Goal: Task Accomplishment & Management: Use online tool/utility

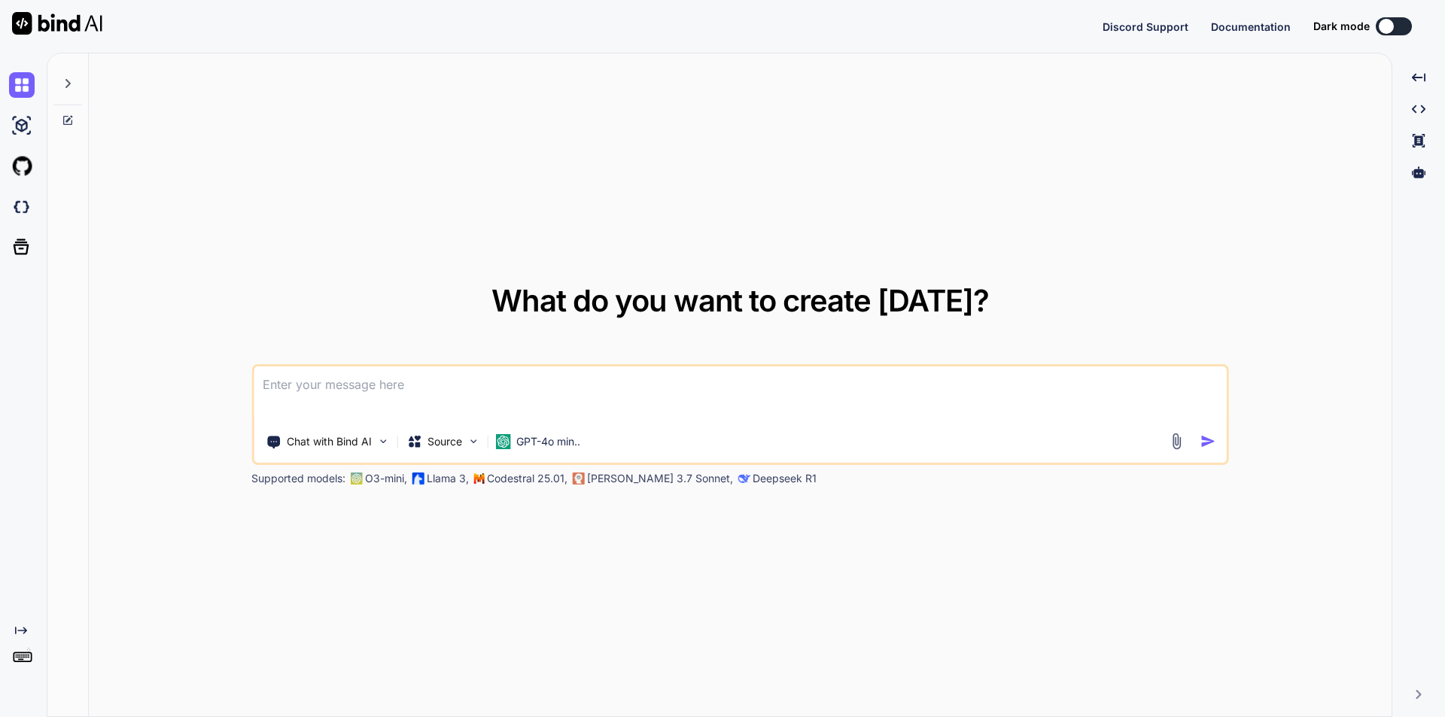
type textarea "x"
click at [369, 387] on div "What do you want to create [DATE]? Chat with Bind AI Source GPT-4o min.. Suppor…" at bounding box center [746, 385] width 1399 height 665
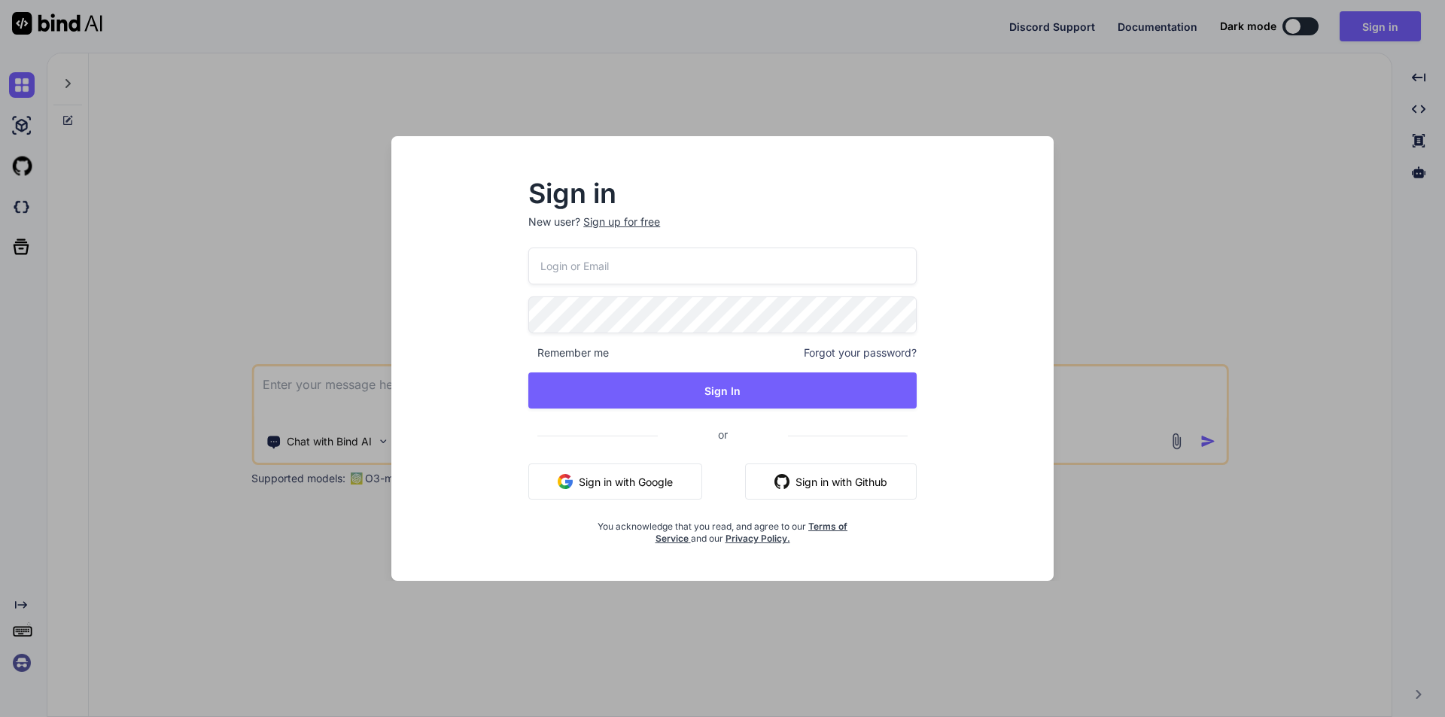
click at [655, 486] on button "Sign in with Google" at bounding box center [615, 482] width 174 height 36
click at [620, 224] on div "Sign up for free" at bounding box center [621, 222] width 77 height 15
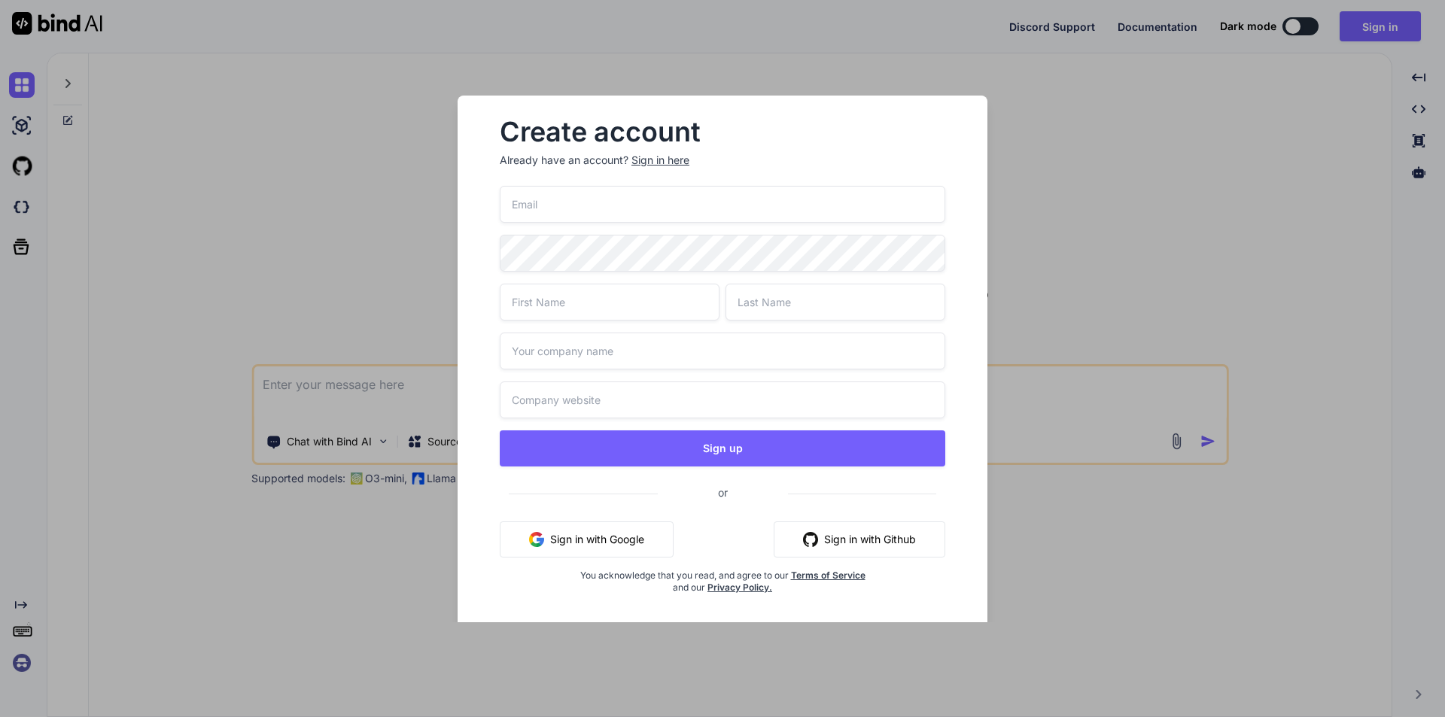
click at [599, 210] on input "email" at bounding box center [723, 204] width 446 height 37
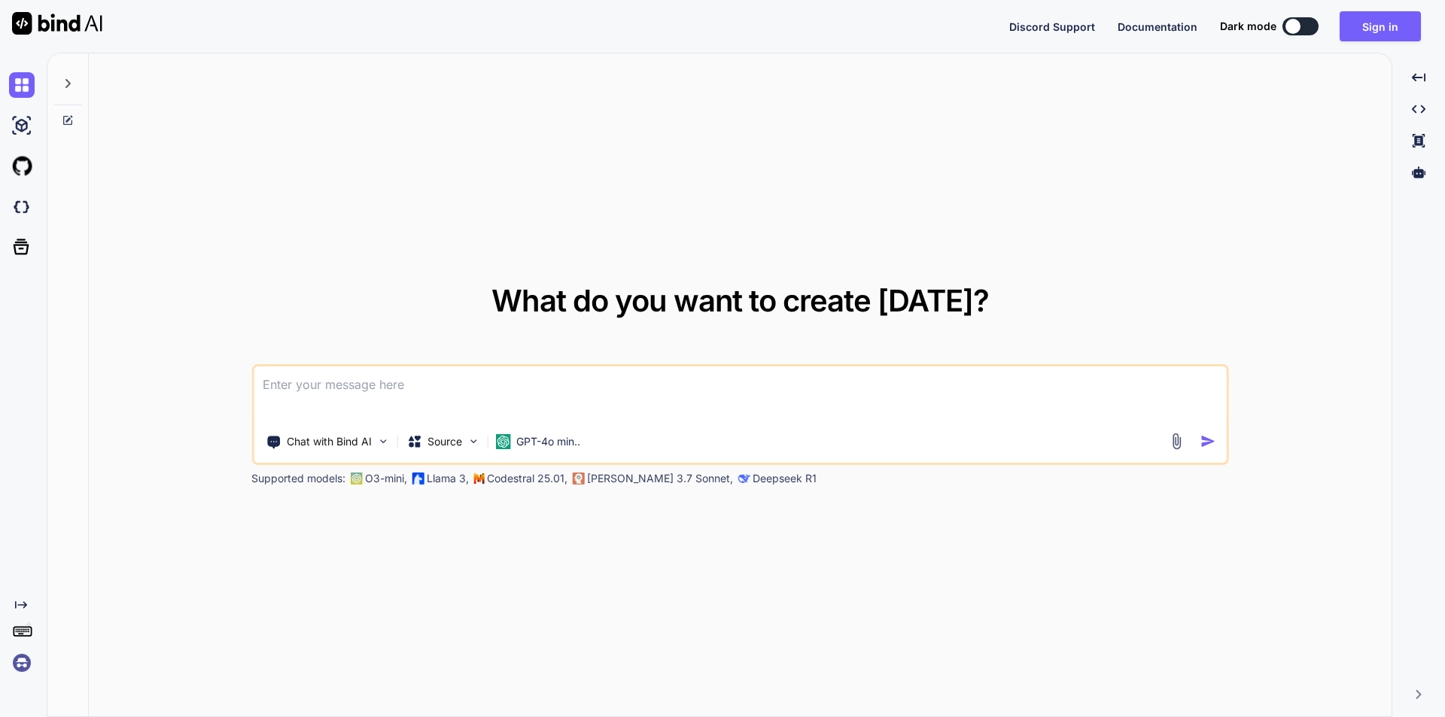
click at [647, 246] on div "What do you want to create [DATE]? Chat with Bind AI Source GPT-4o min.. Suppor…" at bounding box center [740, 385] width 1303 height 665
click at [413, 393] on textarea at bounding box center [740, 395] width 973 height 56
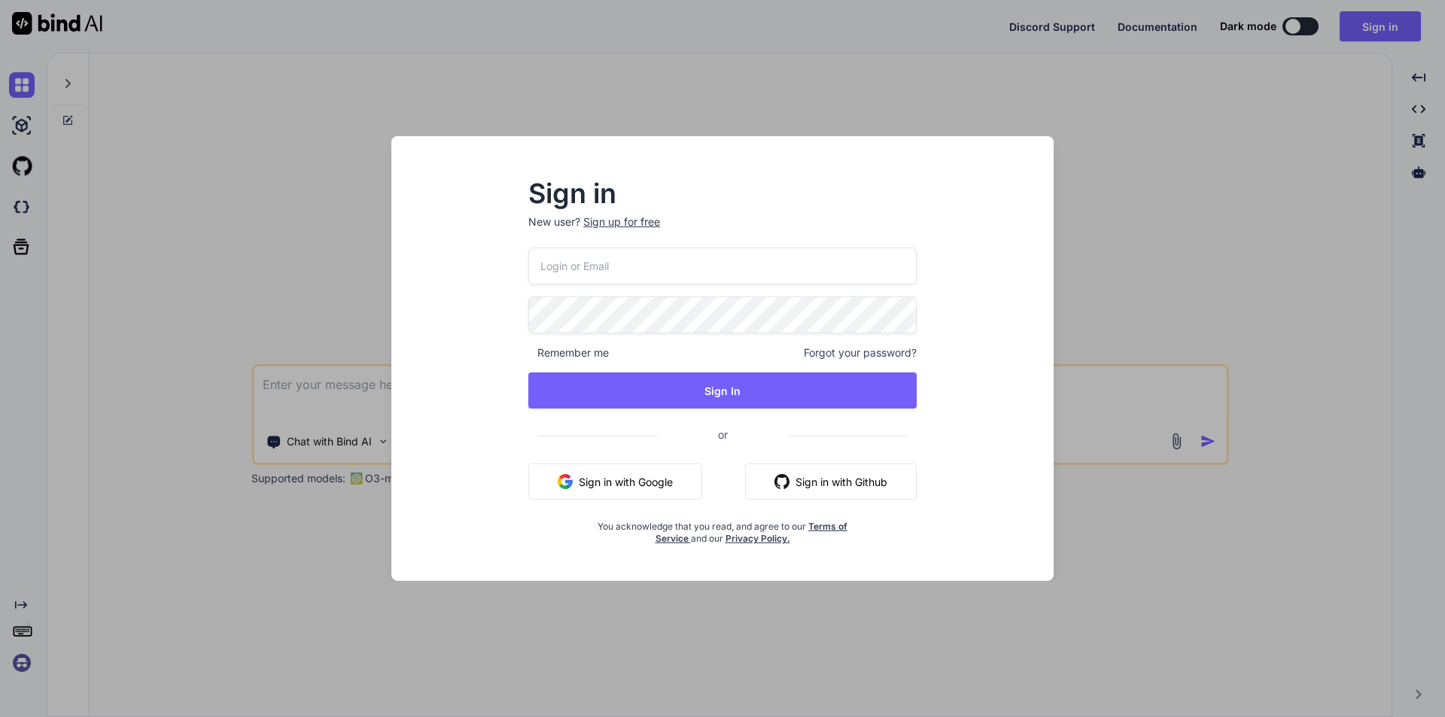
click at [652, 223] on div "Sign up for free" at bounding box center [621, 222] width 77 height 15
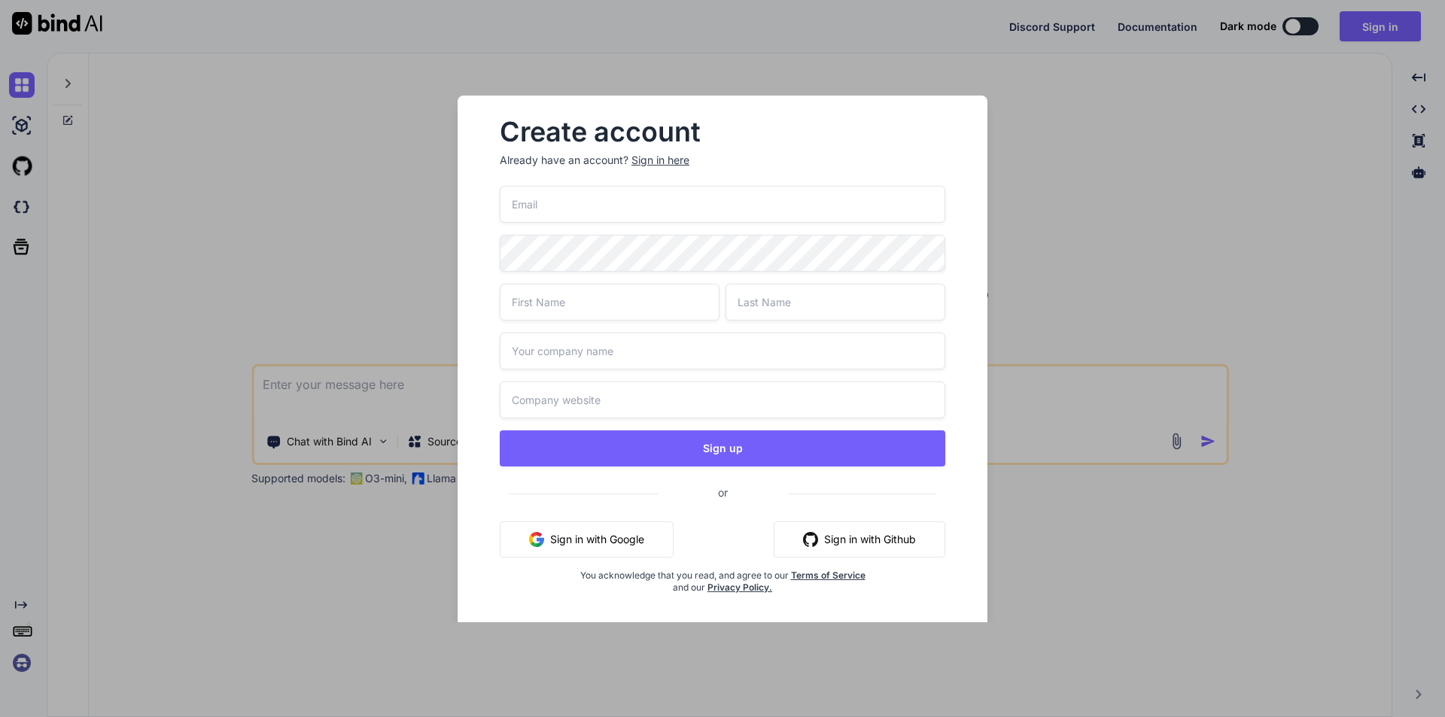
click at [622, 210] on input "email" at bounding box center [723, 204] width 446 height 37
type input "[EMAIL_ADDRESS][DOMAIN_NAME]"
type input "Test"
type input "Facility"
drag, startPoint x: 652, startPoint y: 198, endPoint x: 495, endPoint y: 211, distance: 157.1
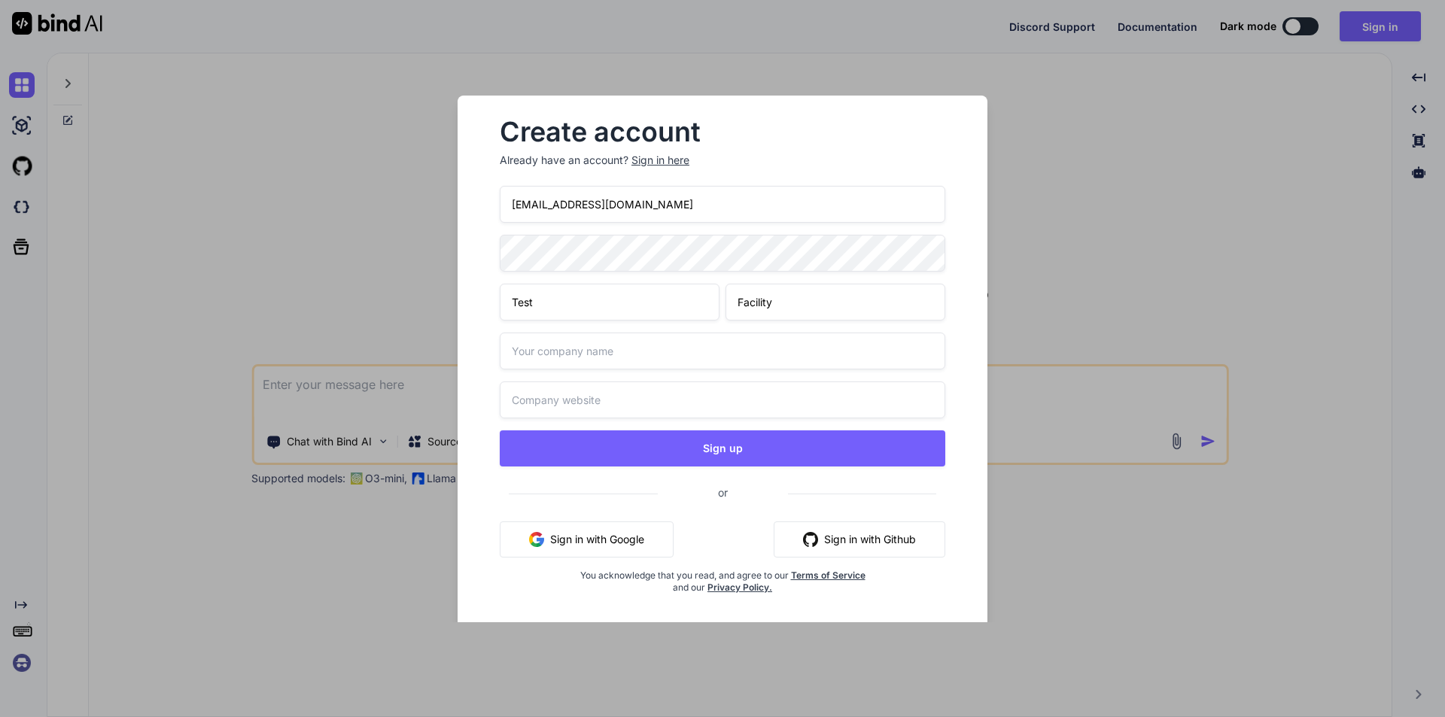
click at [495, 211] on div "Create account Already have an account? Sign in here [EMAIL_ADDRESS][DOMAIN_NAM…" at bounding box center [723, 369] width 482 height 522
click at [576, 355] on input "text" at bounding box center [723, 351] width 446 height 37
type input "chetu"
click at [604, 396] on input "text" at bounding box center [723, 400] width 446 height 37
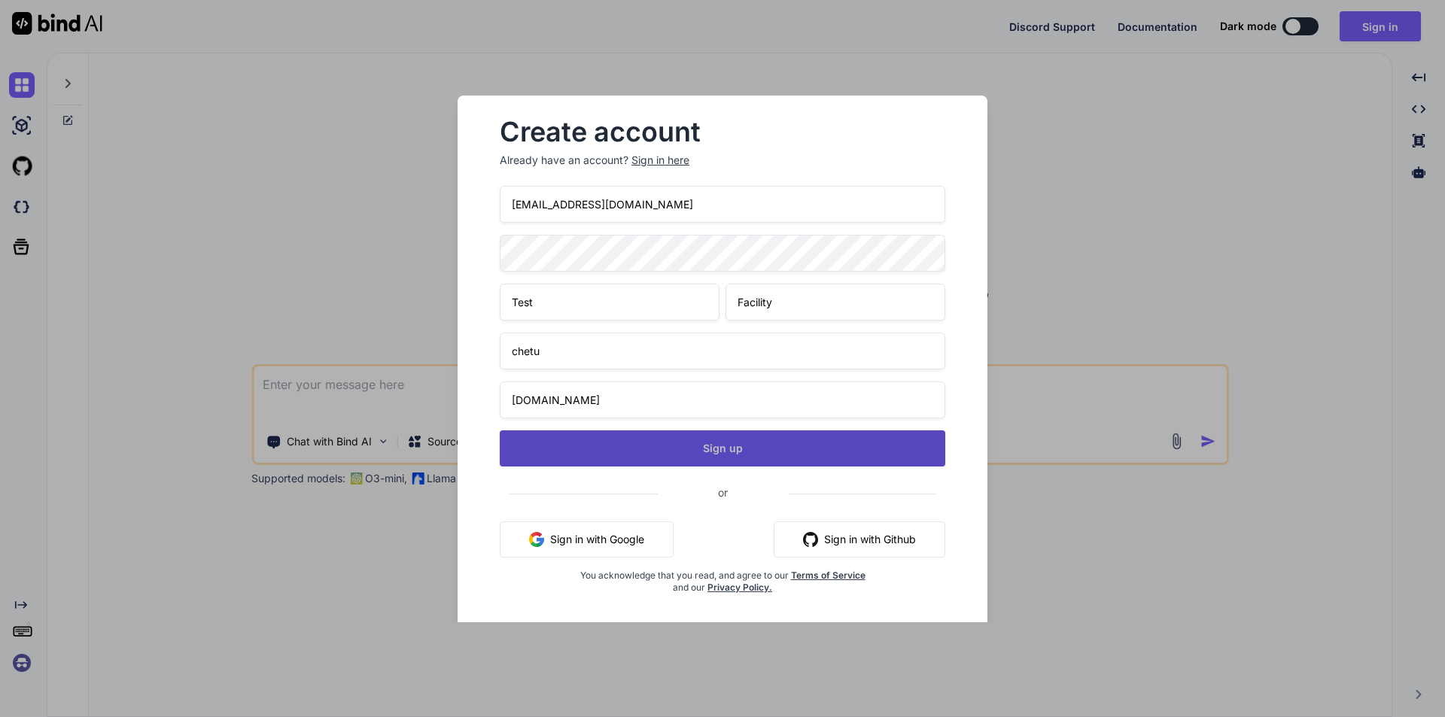
type input "[DOMAIN_NAME]"
click at [714, 448] on button "Sign up" at bounding box center [723, 449] width 446 height 36
click at [714, 443] on button "Sign up" at bounding box center [723, 449] width 446 height 36
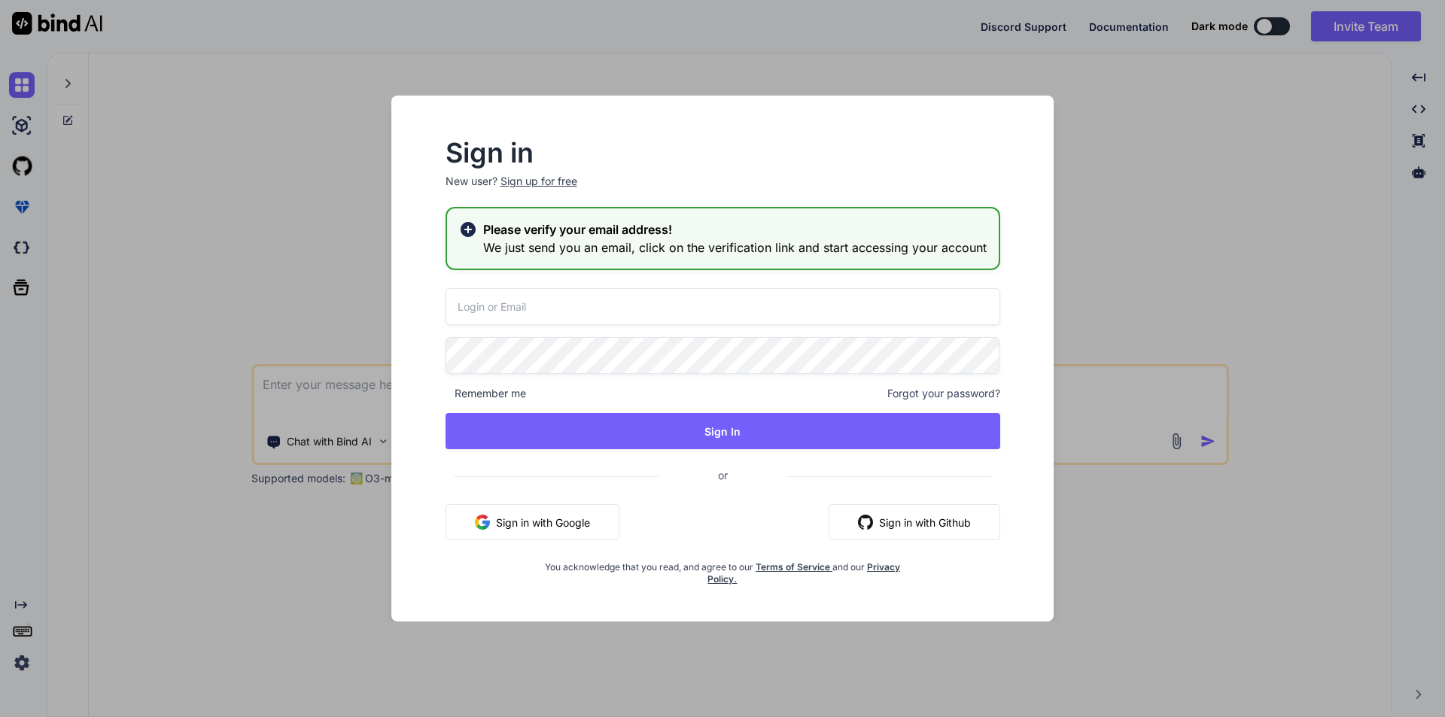
type textarea "x"
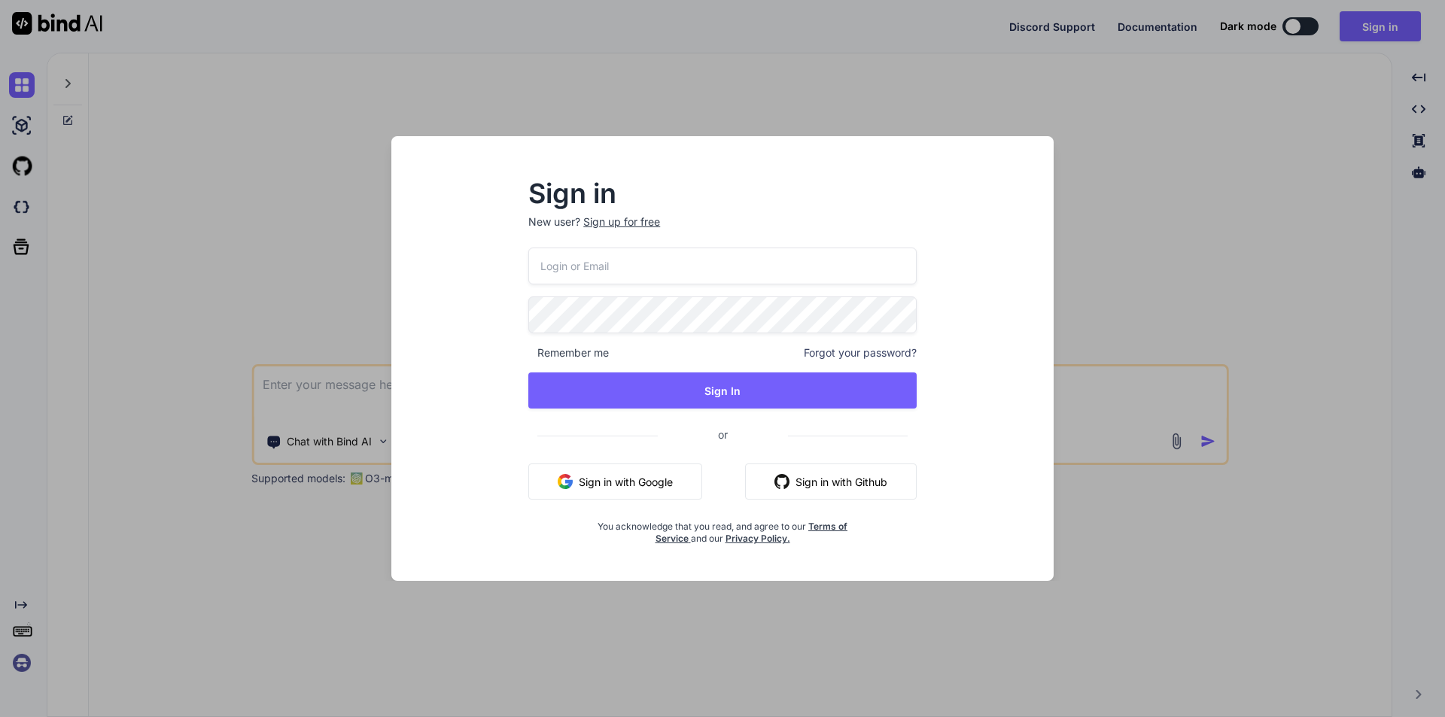
click at [636, 260] on input "email" at bounding box center [722, 266] width 388 height 37
paste input "[EMAIL_ADDRESS][DOMAIN_NAME]"
type input "[EMAIL_ADDRESS][DOMAIN_NAME]"
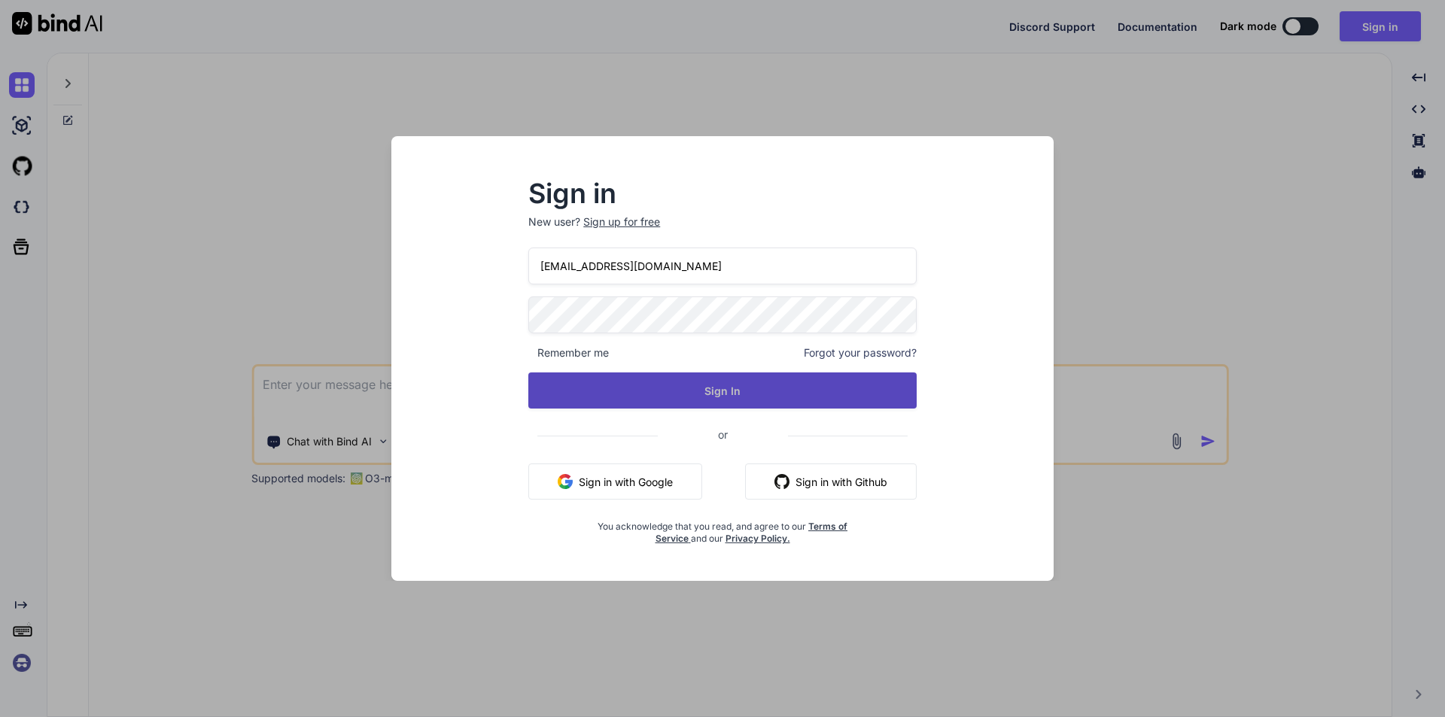
click at [718, 382] on button "Sign In" at bounding box center [722, 391] width 388 height 36
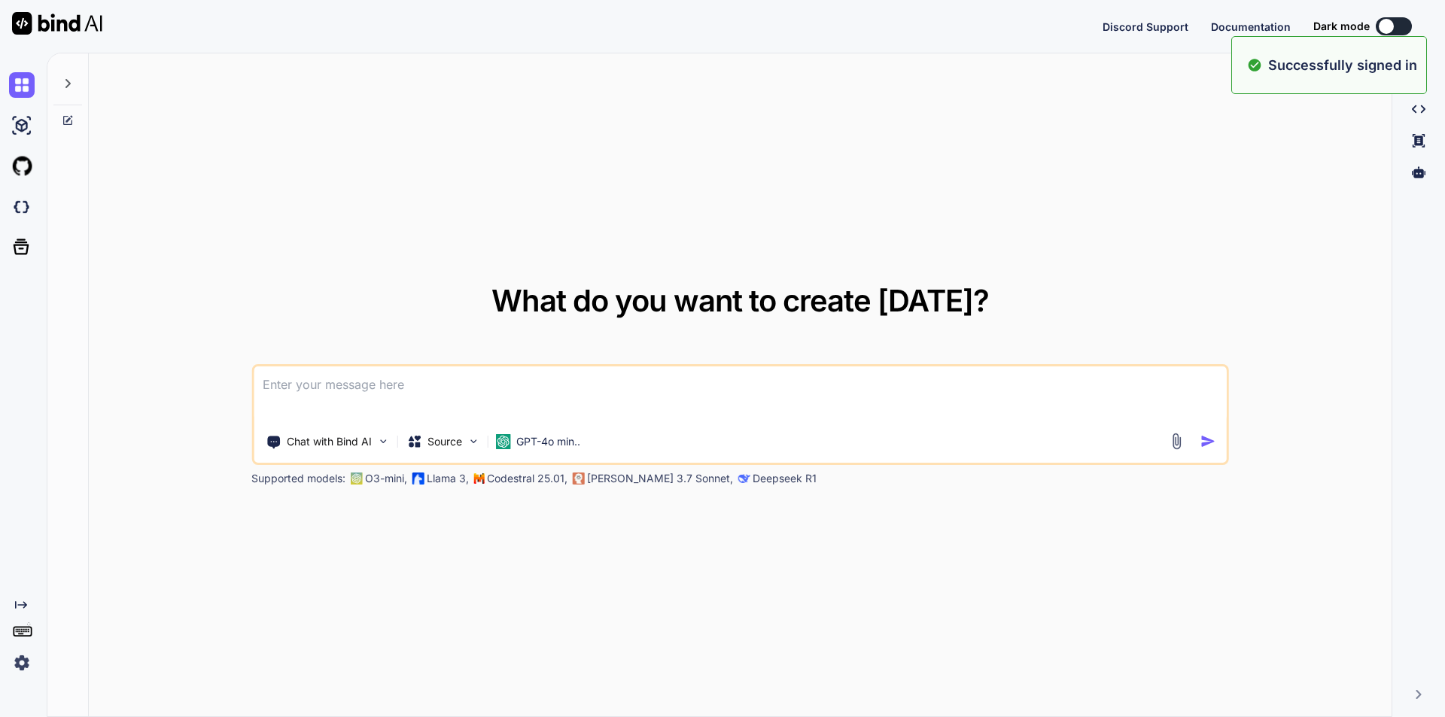
type textarea "x"
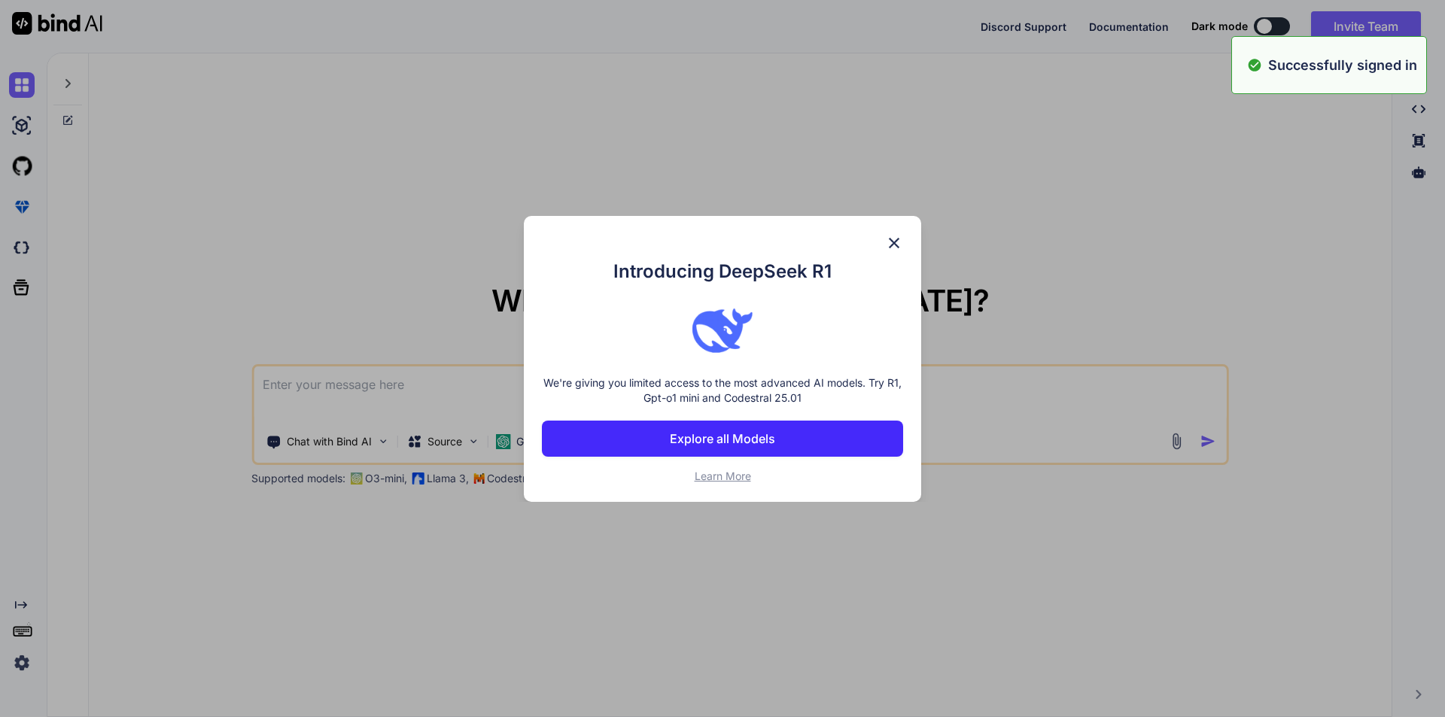
click at [419, 388] on div "Introducing DeepSeek R1 We're giving you limited access to the most advanced AI…" at bounding box center [722, 358] width 1445 height 717
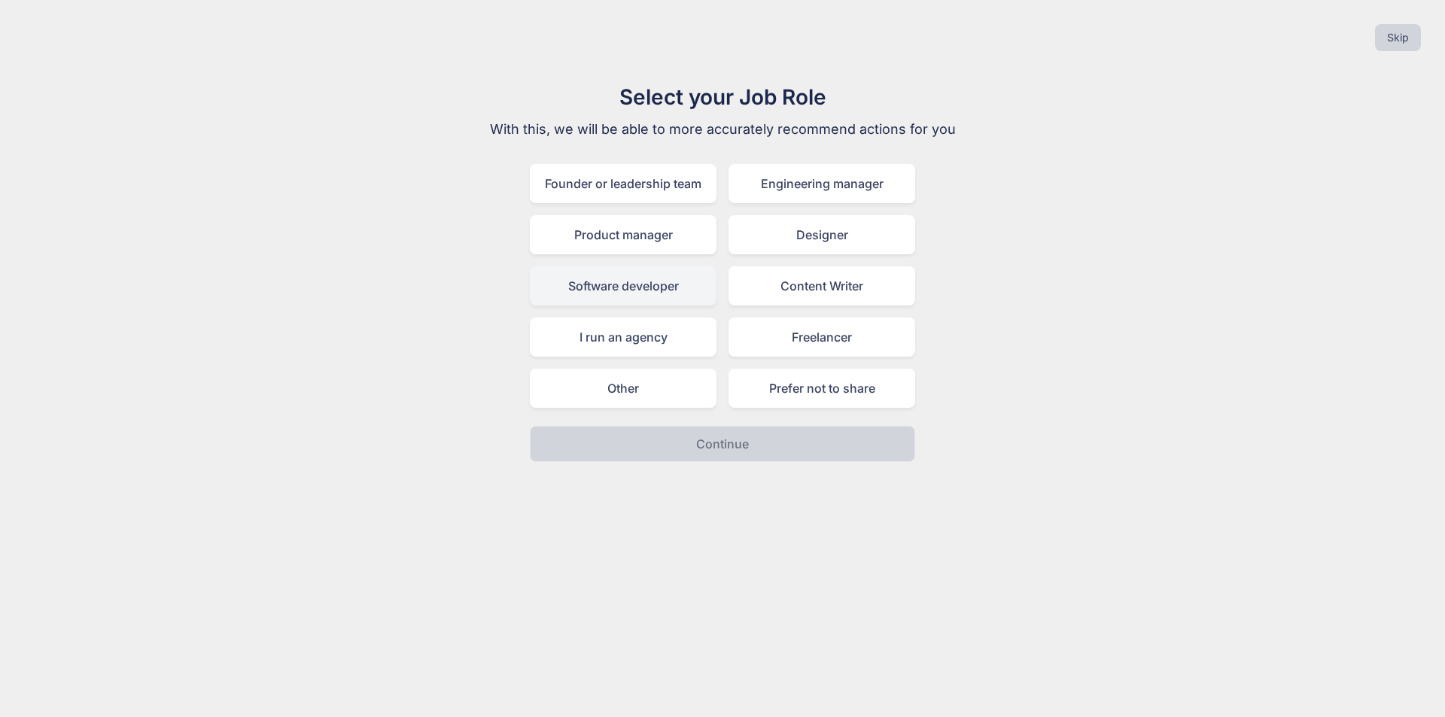
click at [638, 292] on div "Software developer" at bounding box center [623, 285] width 187 height 39
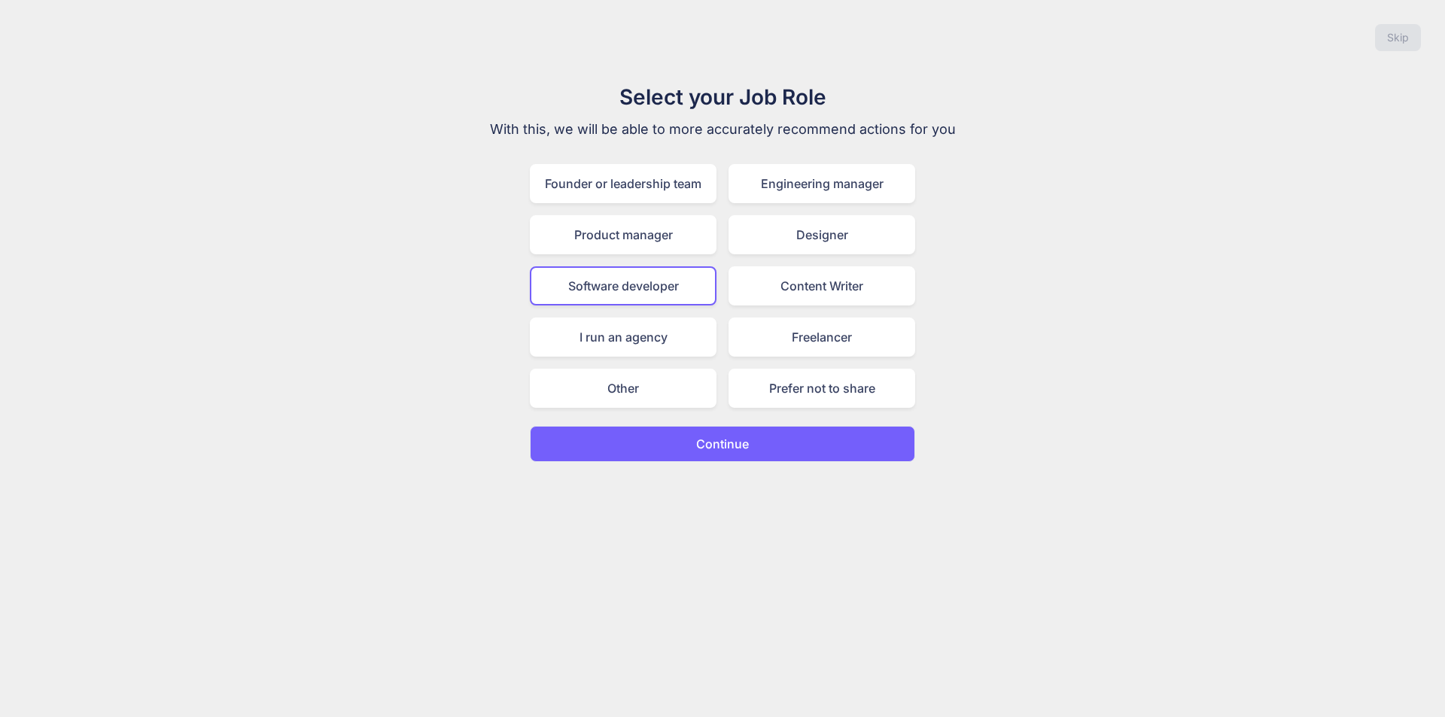
click at [720, 442] on p "Continue" at bounding box center [722, 444] width 53 height 18
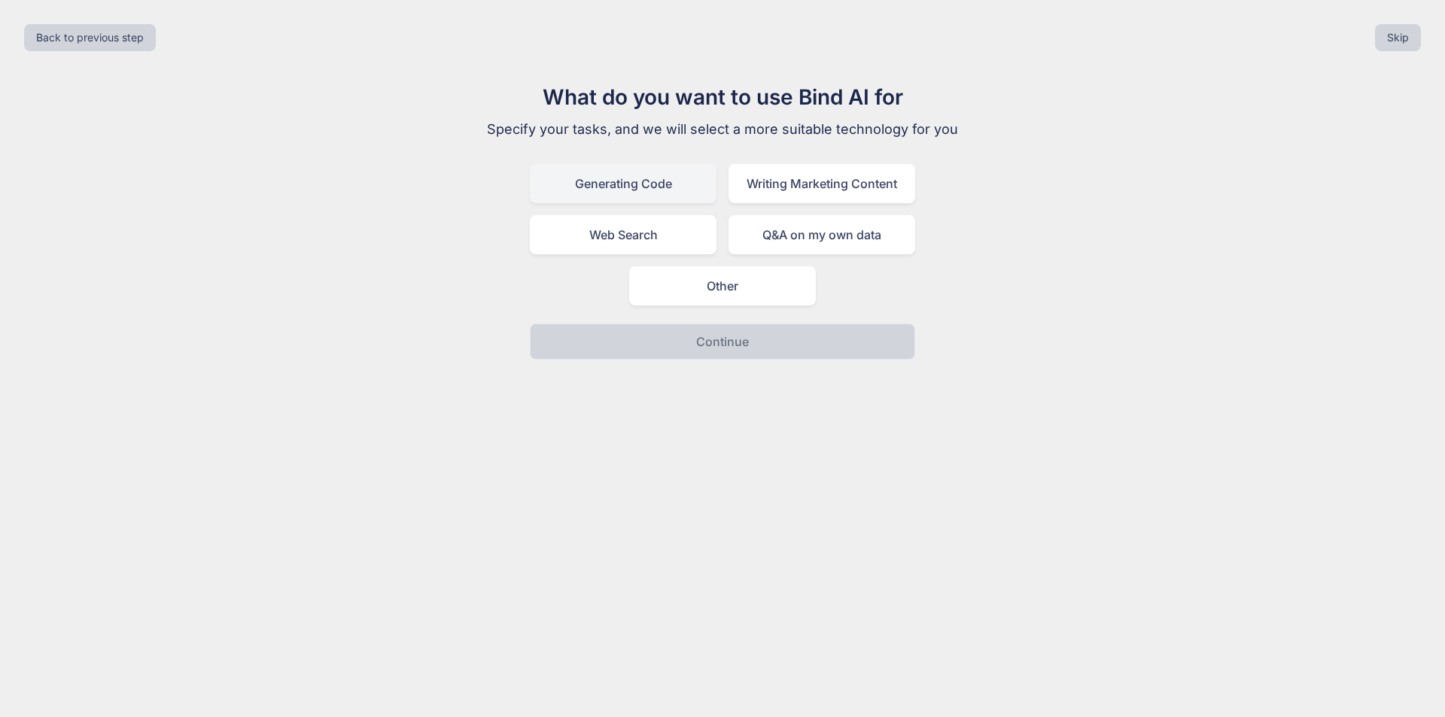
click at [604, 187] on div "Generating Code" at bounding box center [623, 183] width 187 height 39
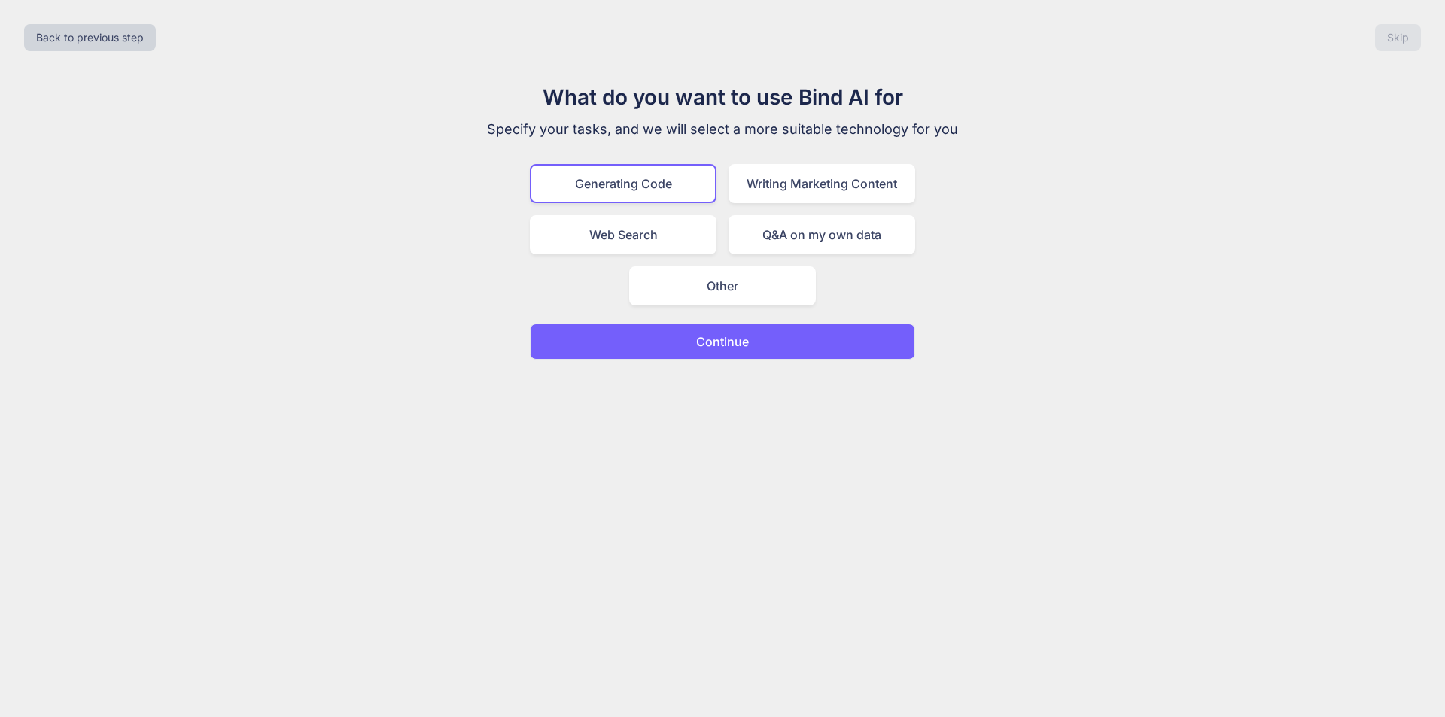
click at [717, 346] on p "Continue" at bounding box center [722, 342] width 53 height 18
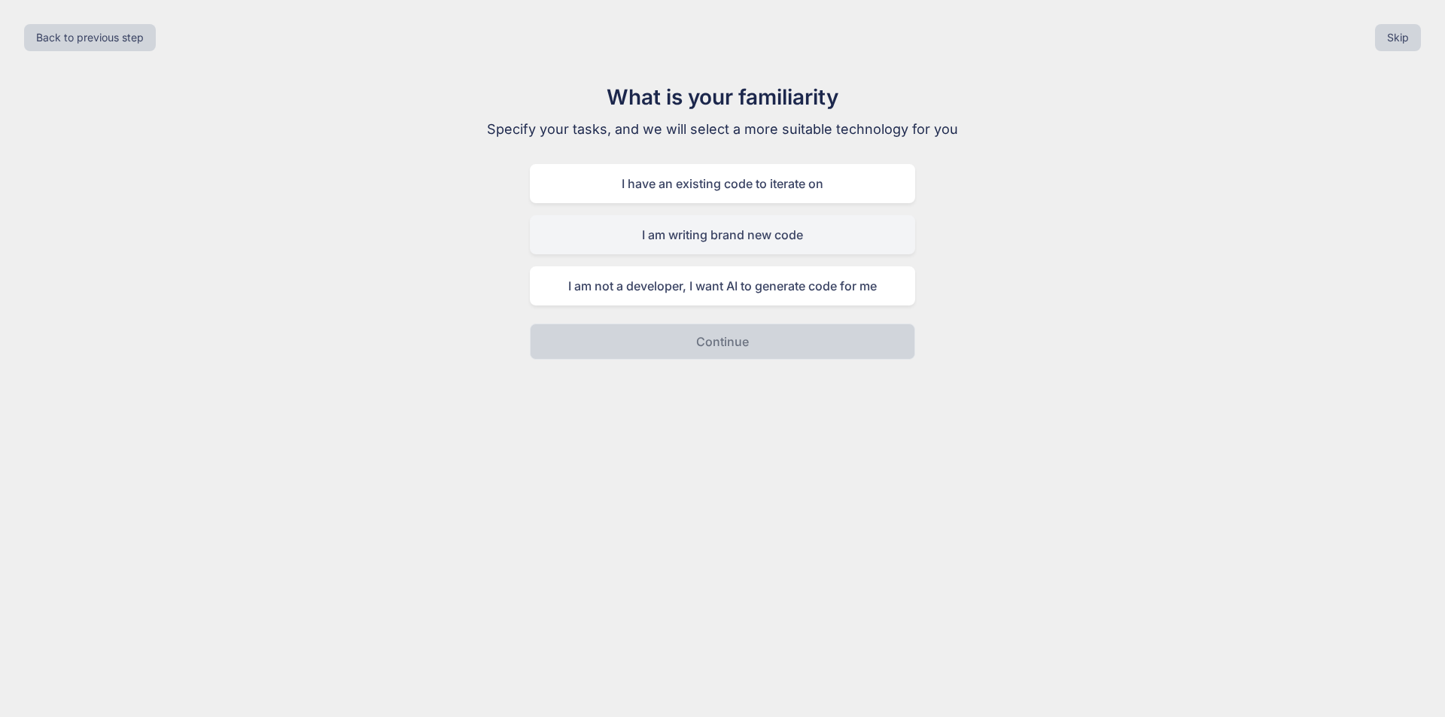
click at [699, 245] on div "I am writing brand new code" at bounding box center [722, 234] width 385 height 39
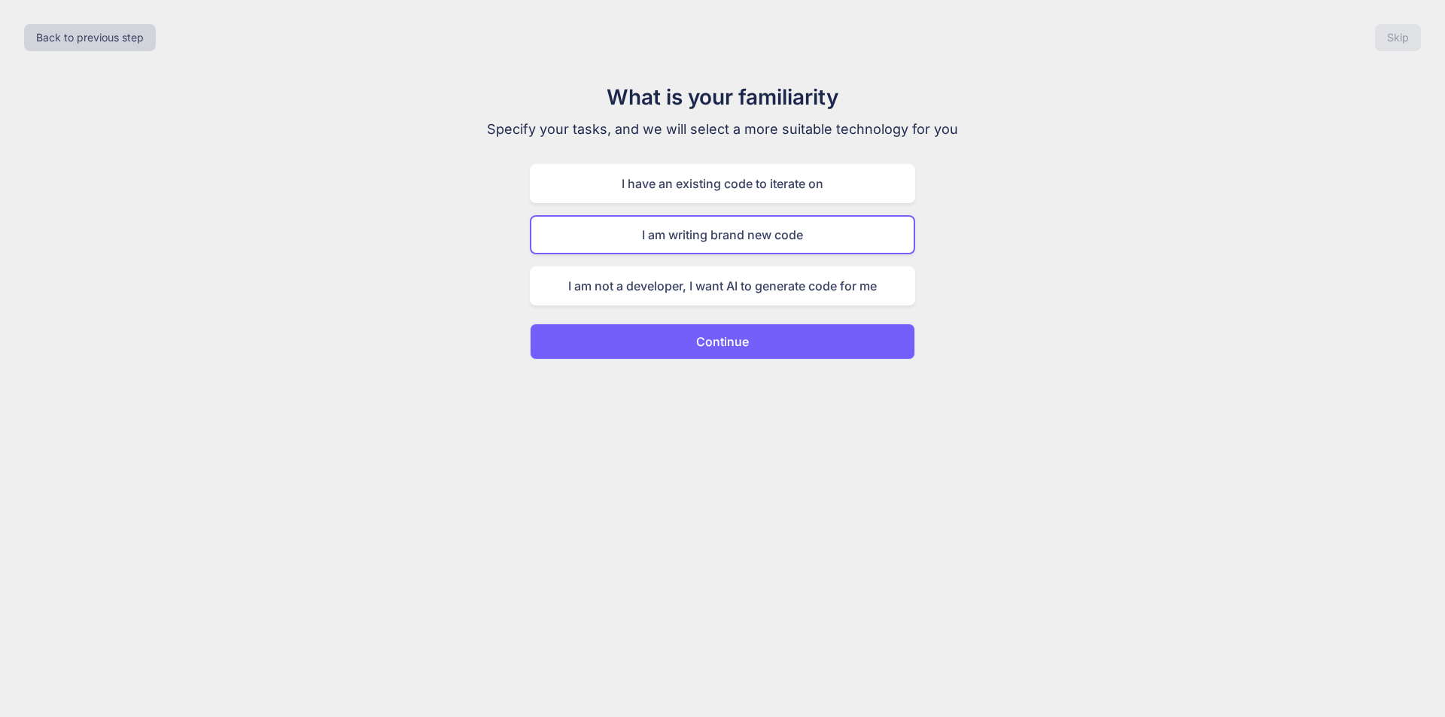
click at [726, 343] on p "Continue" at bounding box center [722, 342] width 53 height 18
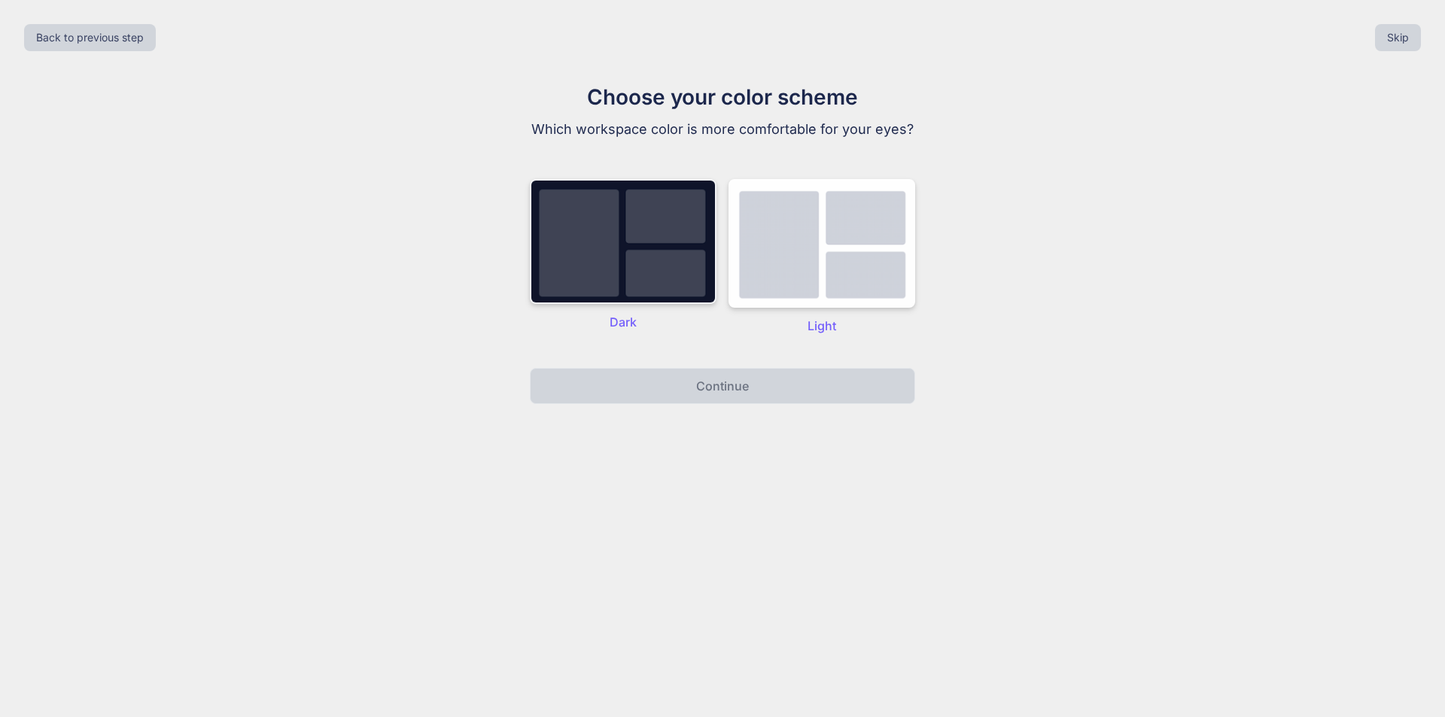
click at [638, 279] on img at bounding box center [623, 241] width 187 height 125
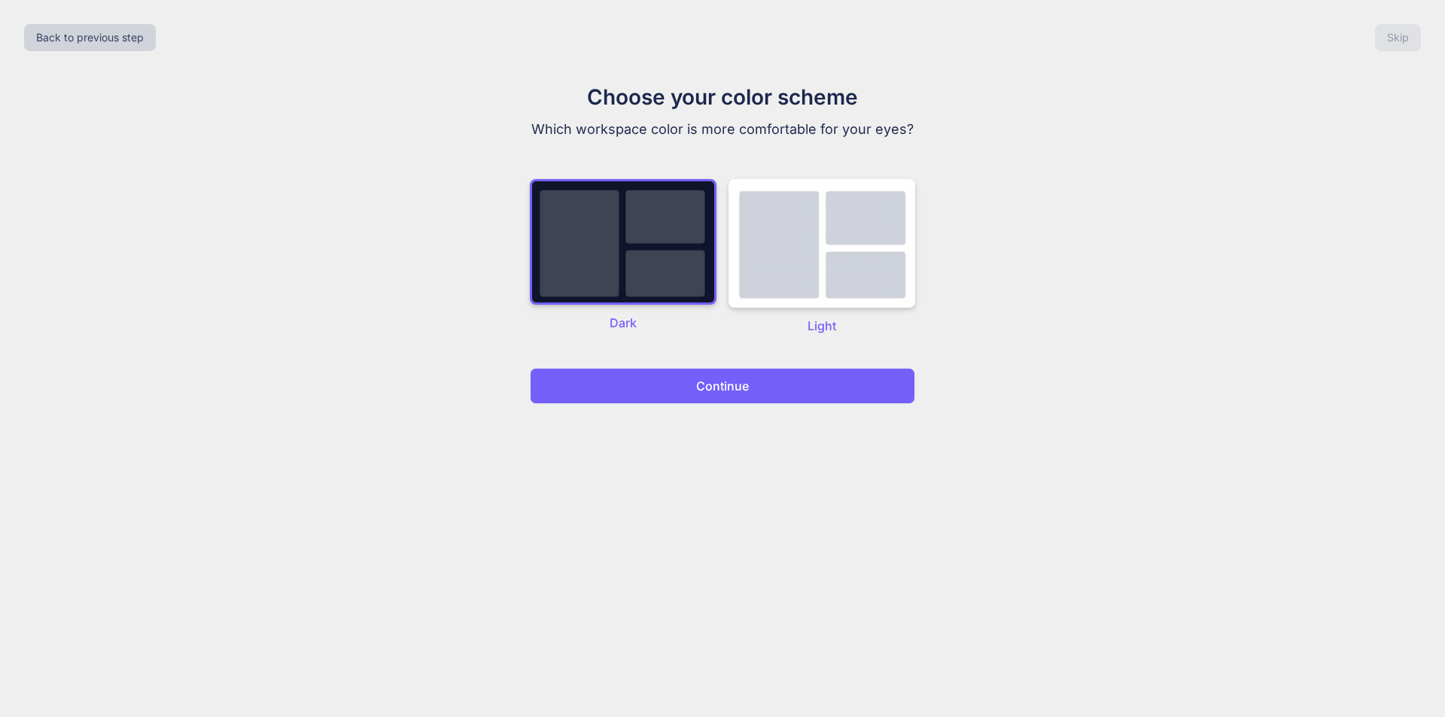
click at [710, 385] on p "Continue" at bounding box center [722, 386] width 53 height 18
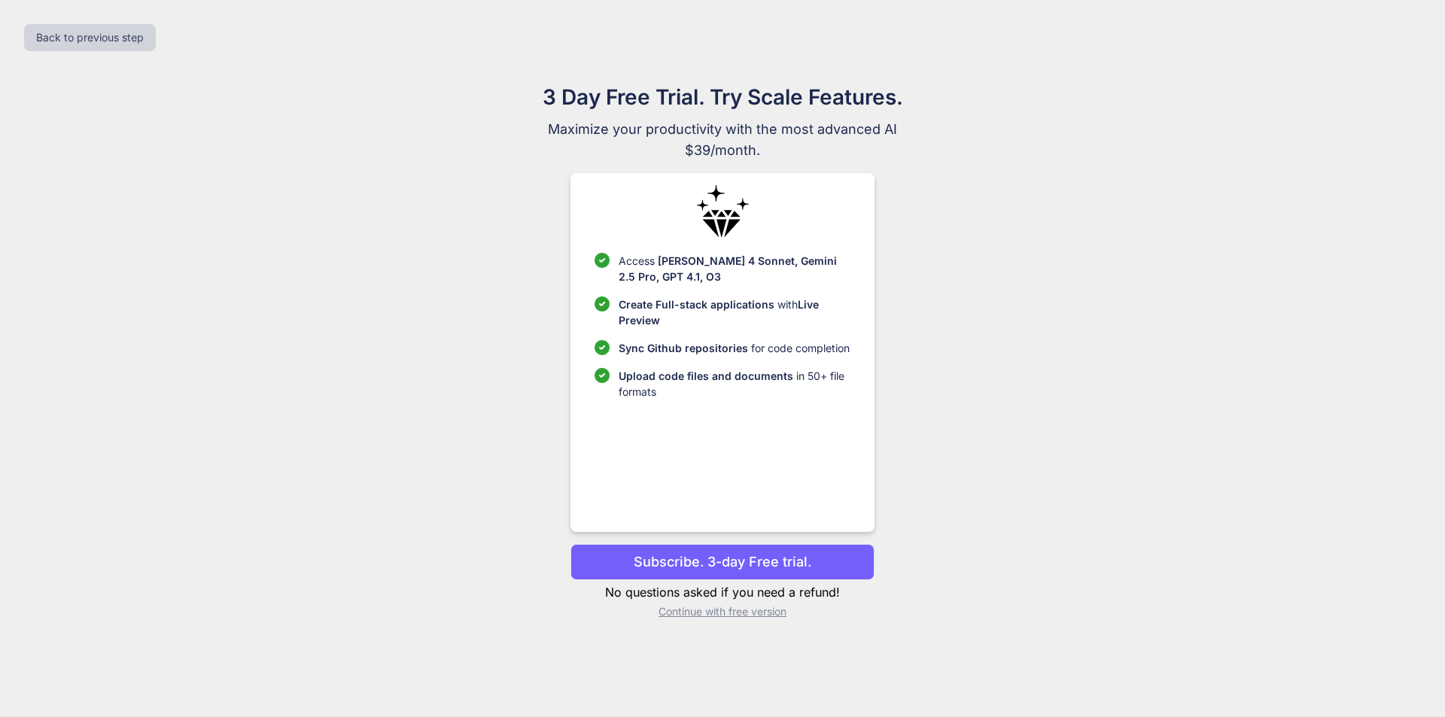
click at [753, 615] on p "Continue with free version" at bounding box center [722, 611] width 303 height 15
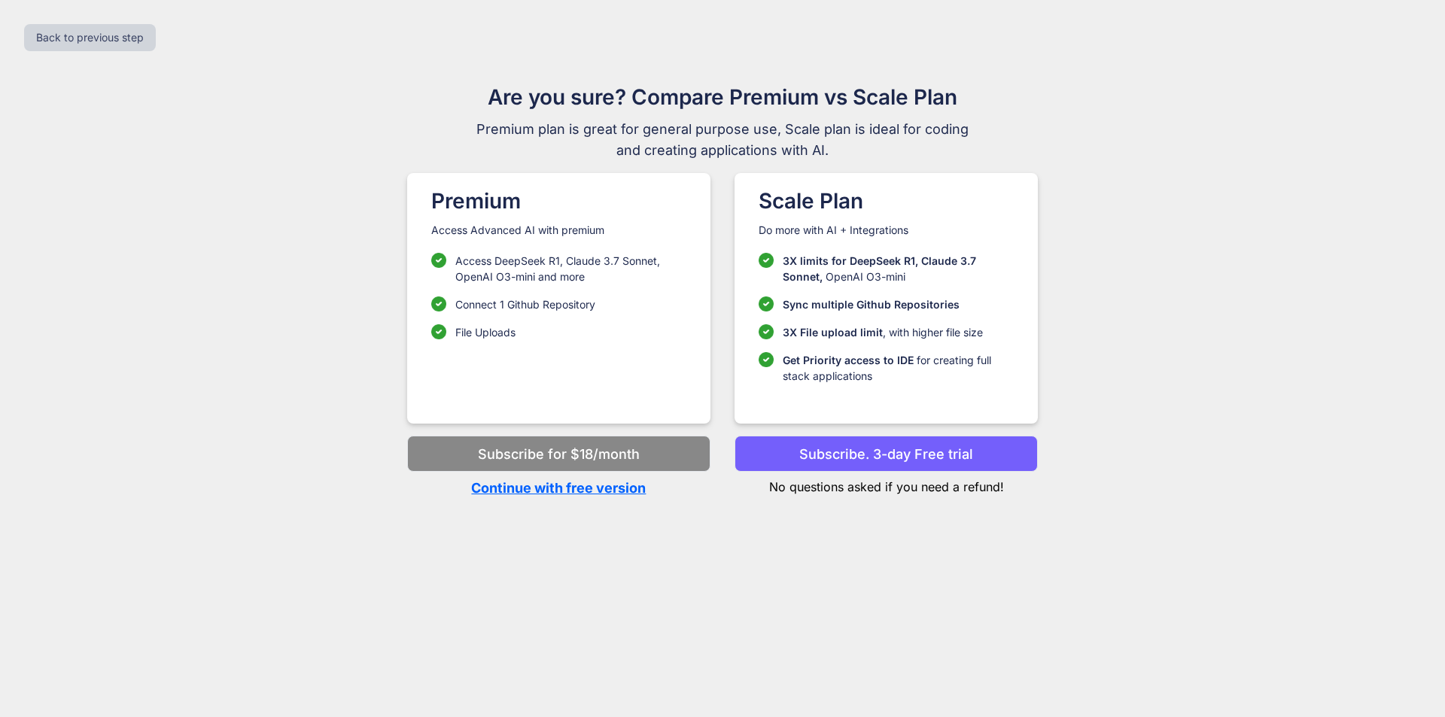
click at [632, 490] on p "Continue with free version" at bounding box center [558, 488] width 303 height 20
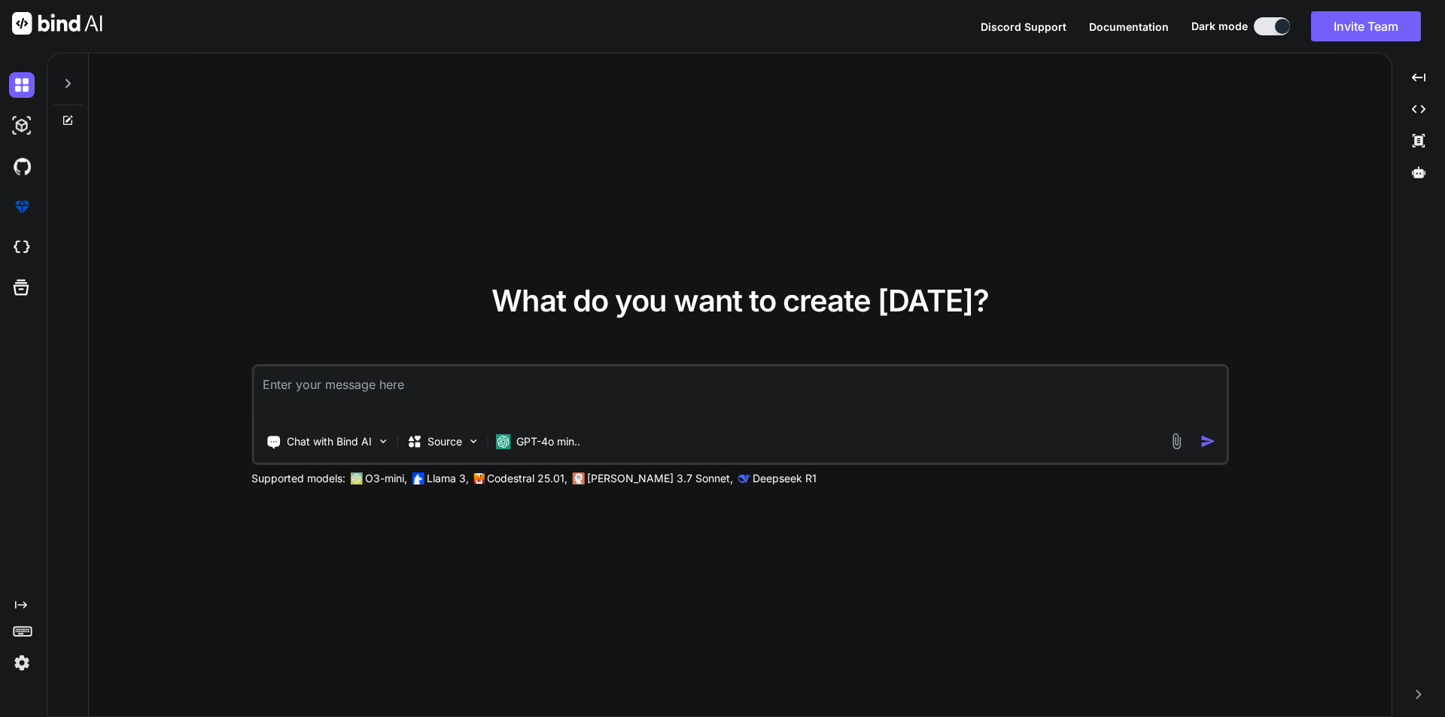
click at [476, 385] on textarea at bounding box center [740, 395] width 973 height 56
click at [440, 392] on textarea at bounding box center [740, 395] width 973 height 56
paste textarea "Hi Sir, Release was delayed because of UAT server deepdency we are following up…"
type textarea "Reframe below text: Hi Sir, Release was delayed because of UAT server deepdency…"
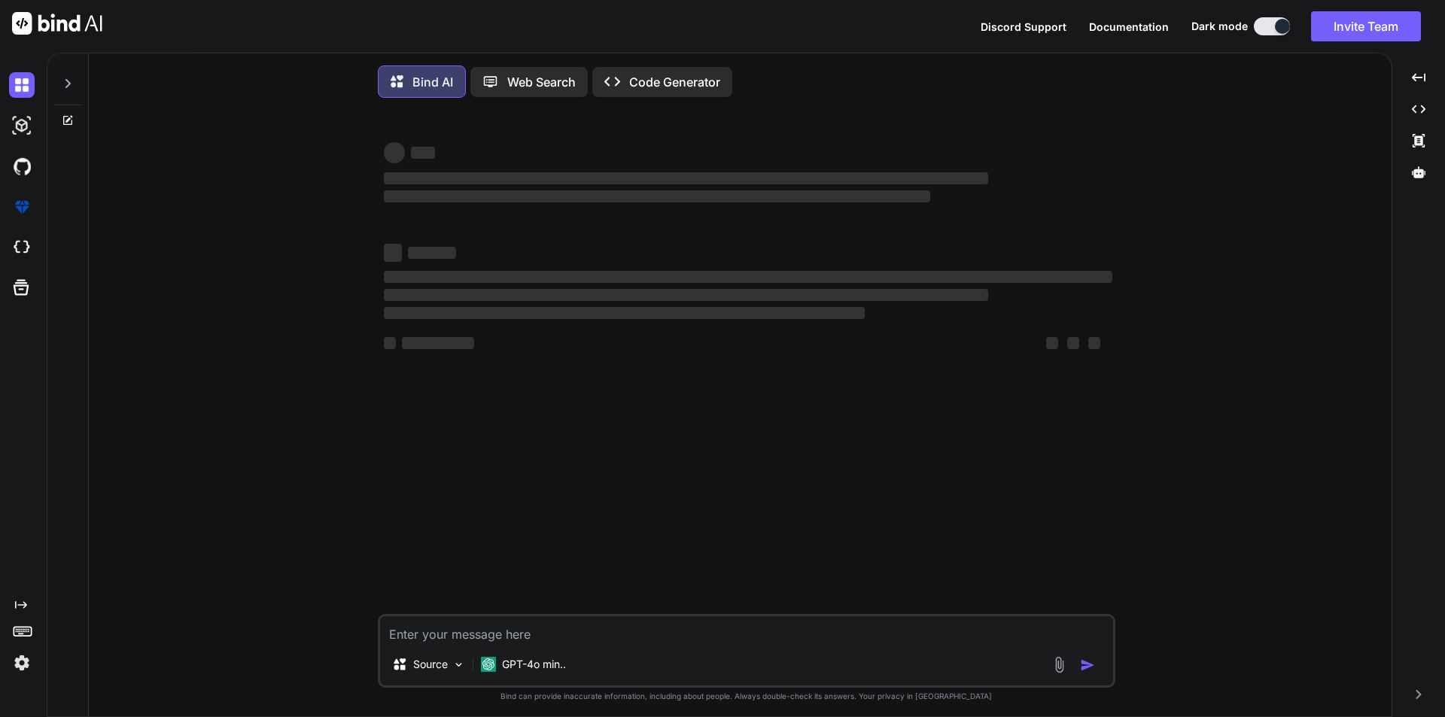
scroll to position [8, 0]
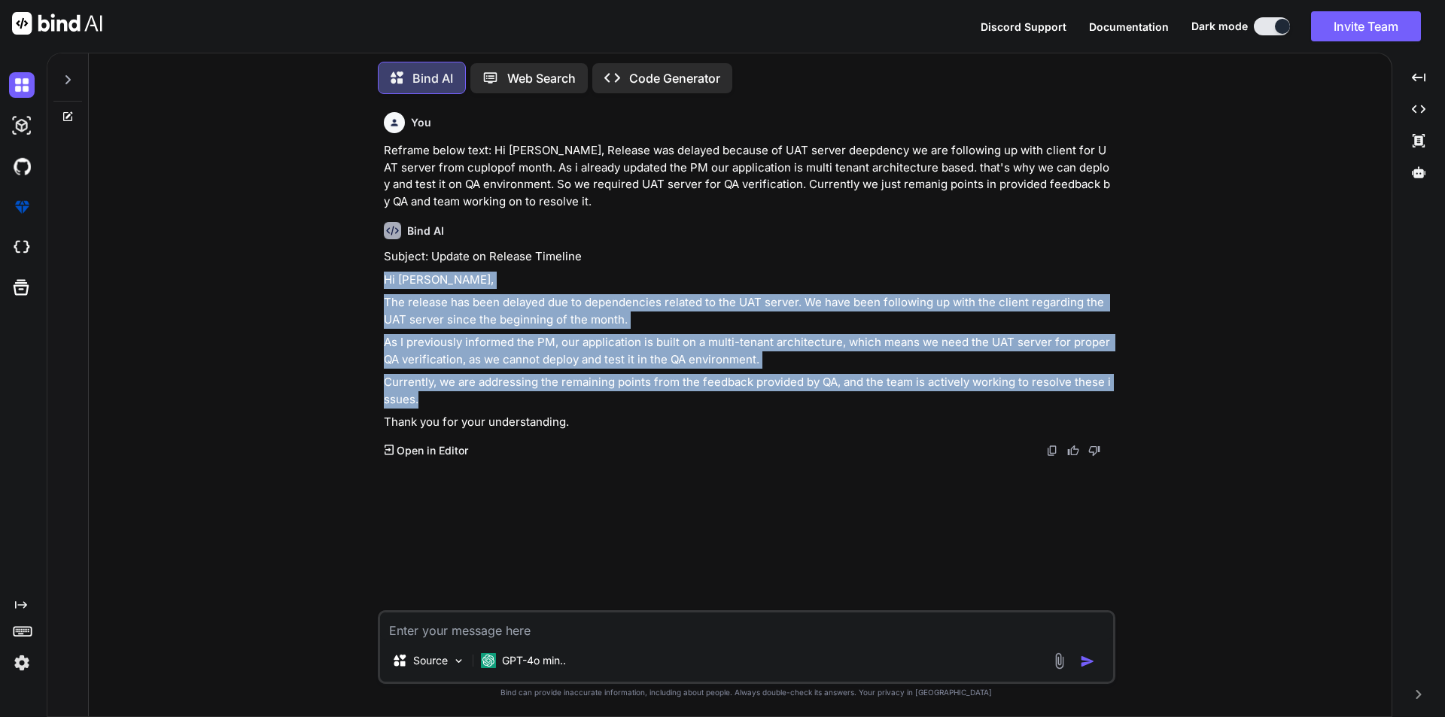
drag, startPoint x: 387, startPoint y: 276, endPoint x: 449, endPoint y: 394, distance: 132.7
click at [449, 394] on div "Subject: Update on Release Timeline Hi Sir, The release has been delayed due to…" at bounding box center [748, 339] width 729 height 183
copy div "Hi Sir, The release has been delayed due to dependencies related to the UAT ser…"
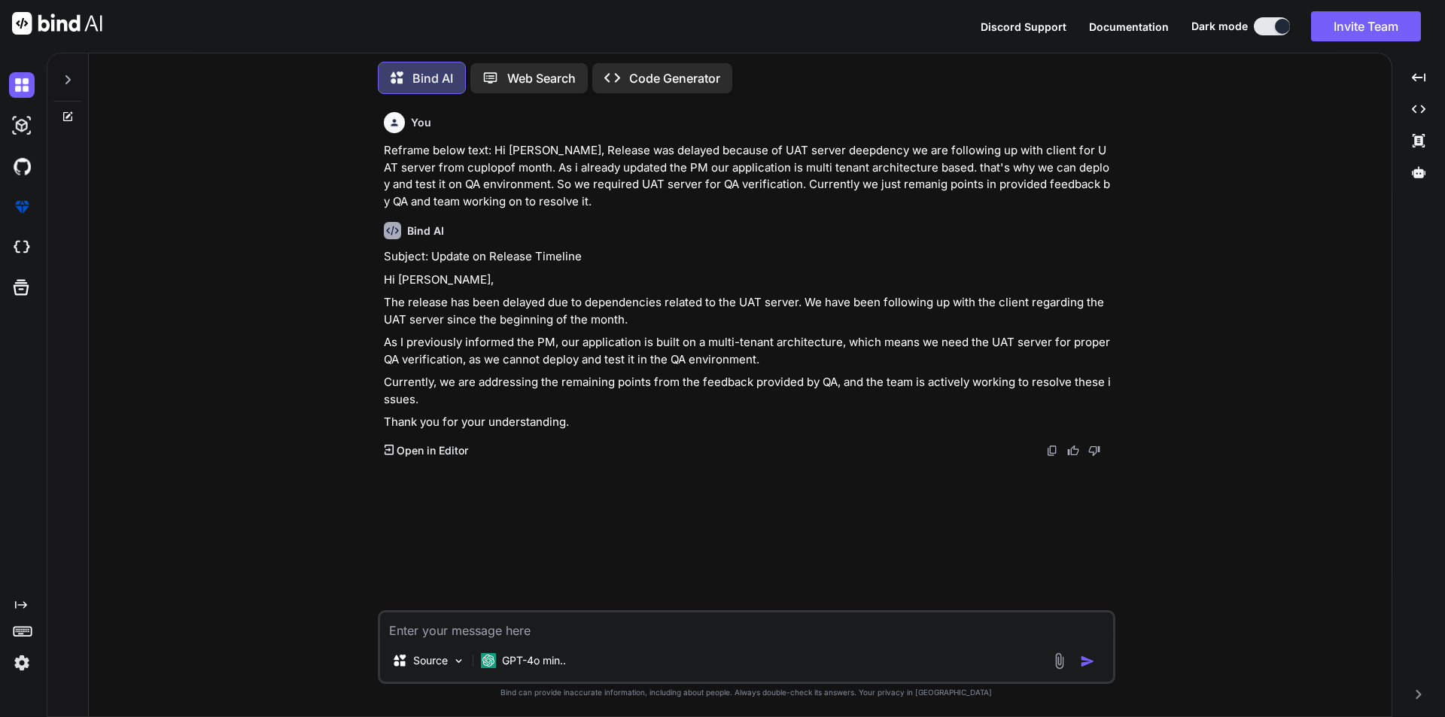
click at [482, 632] on textarea at bounding box center [746, 626] width 733 height 27
type textarea "seance cuplop of month"
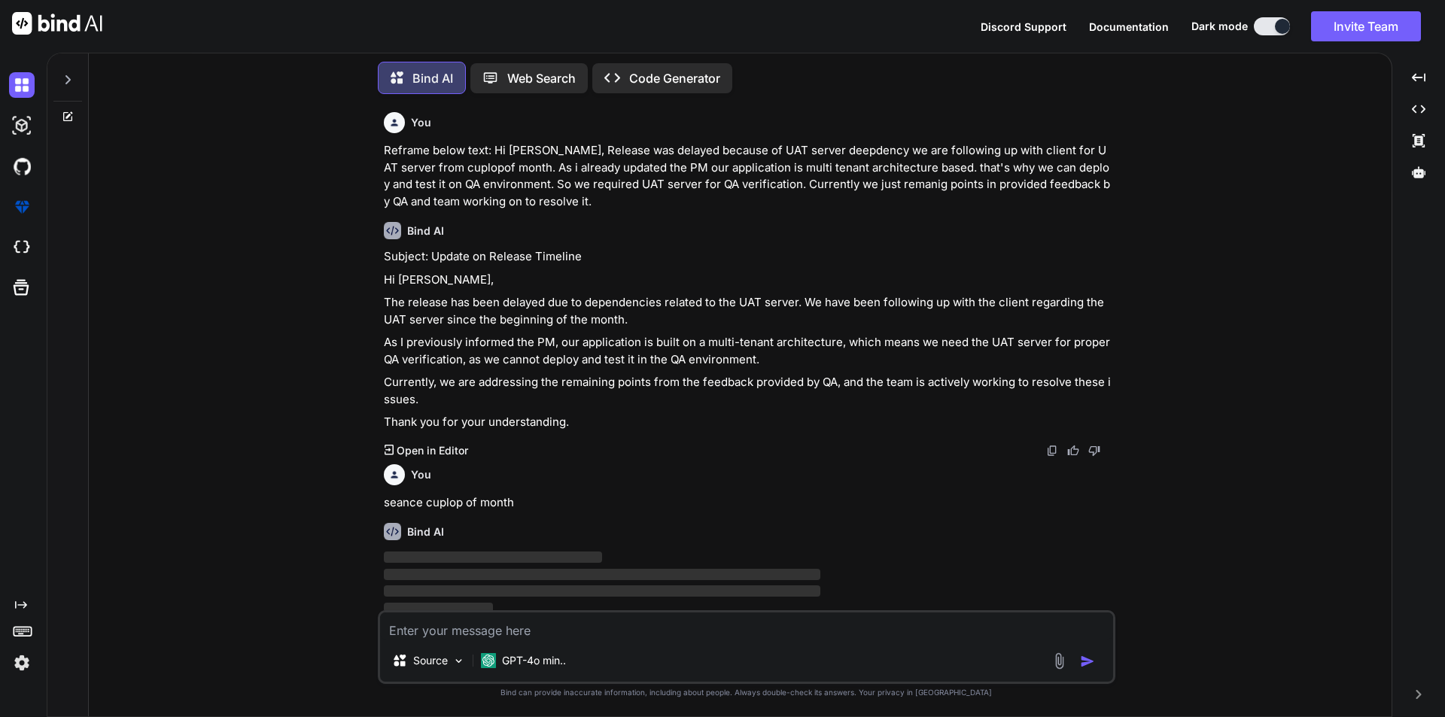
scroll to position [7, 0]
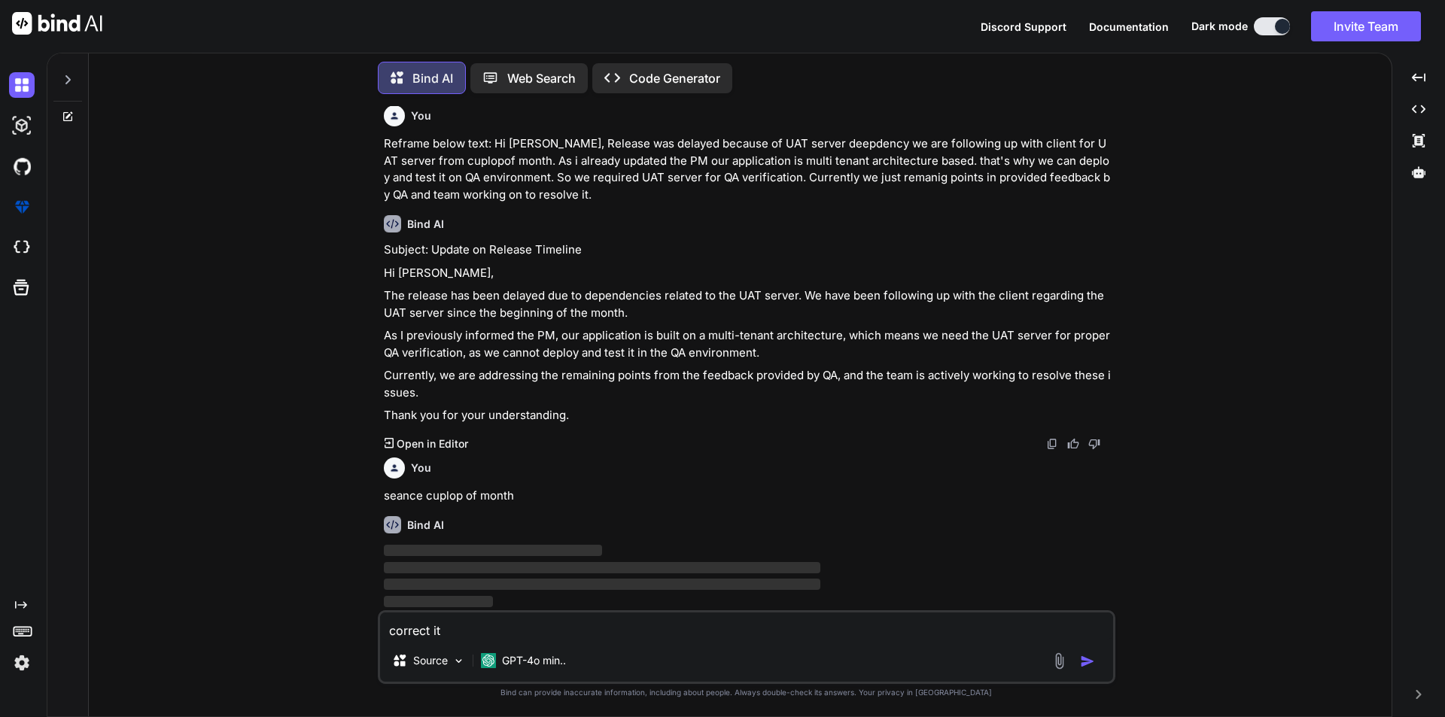
type textarea "correct it"
click at [1082, 664] on img "button" at bounding box center [1087, 661] width 15 height 15
click at [1088, 660] on img "button" at bounding box center [1087, 661] width 15 height 15
drag, startPoint x: 455, startPoint y: 629, endPoint x: 376, endPoint y: 629, distance: 79.0
click at [376, 629] on div "You Reframe below text: Hi Sir, Release was delayed because of UAT server deepd…" at bounding box center [746, 411] width 1291 height 610
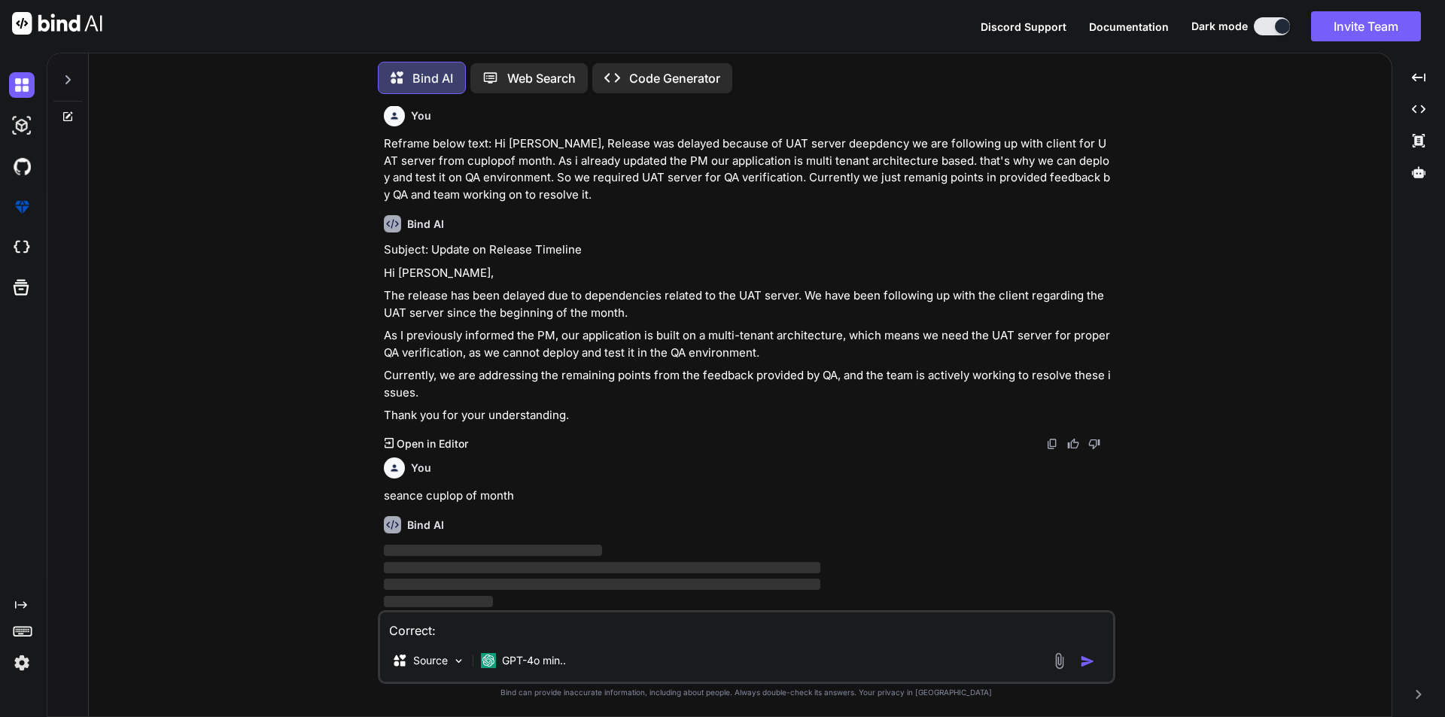
paste textarea "since cuplop of month"
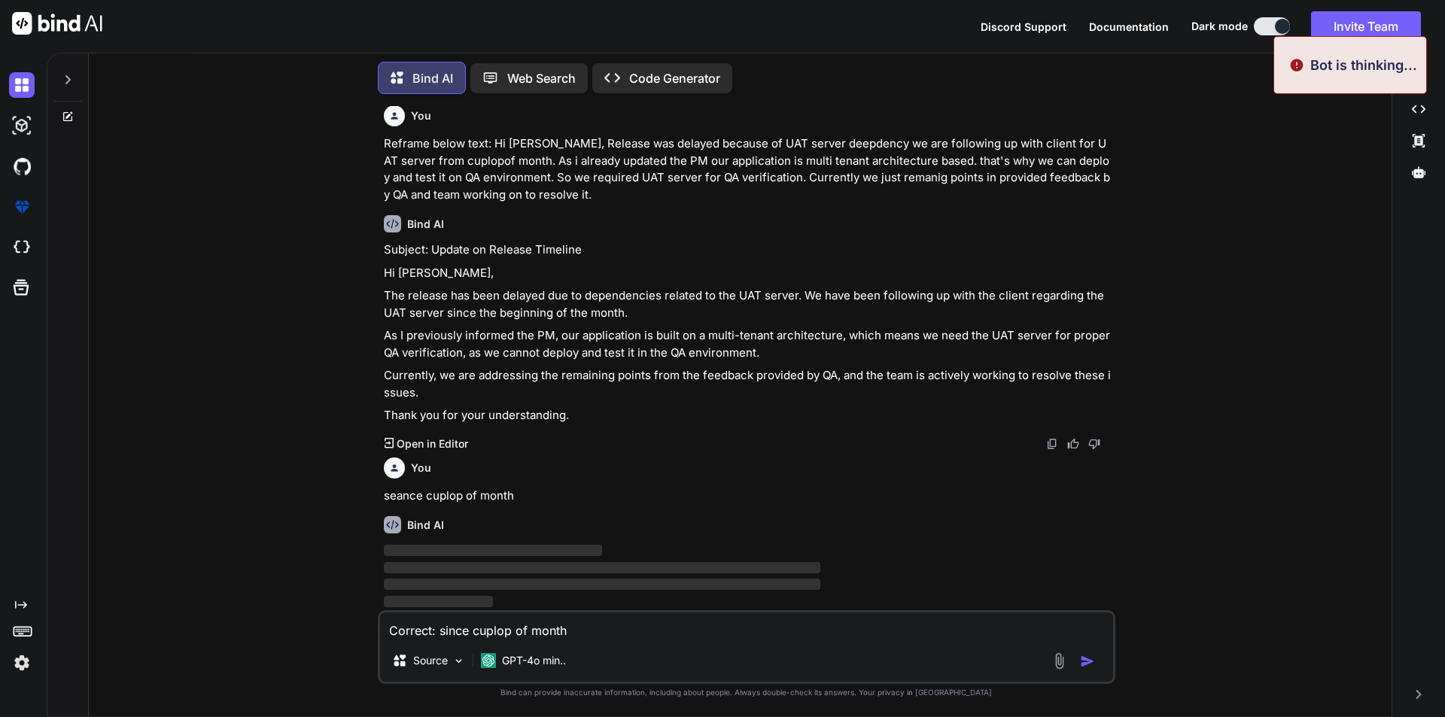
type textarea "Correct: since cuplop of month"
click at [1088, 659] on img "button" at bounding box center [1087, 661] width 15 height 15
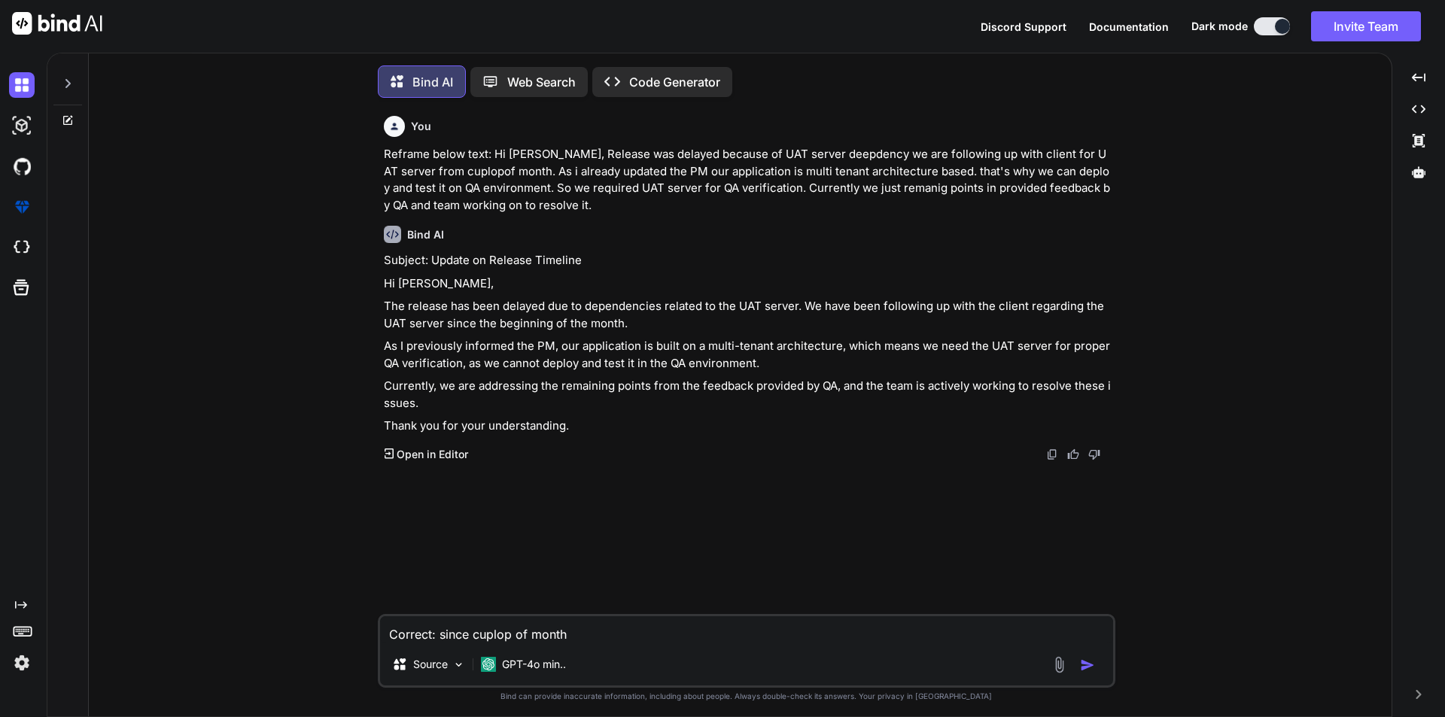
scroll to position [8, 0]
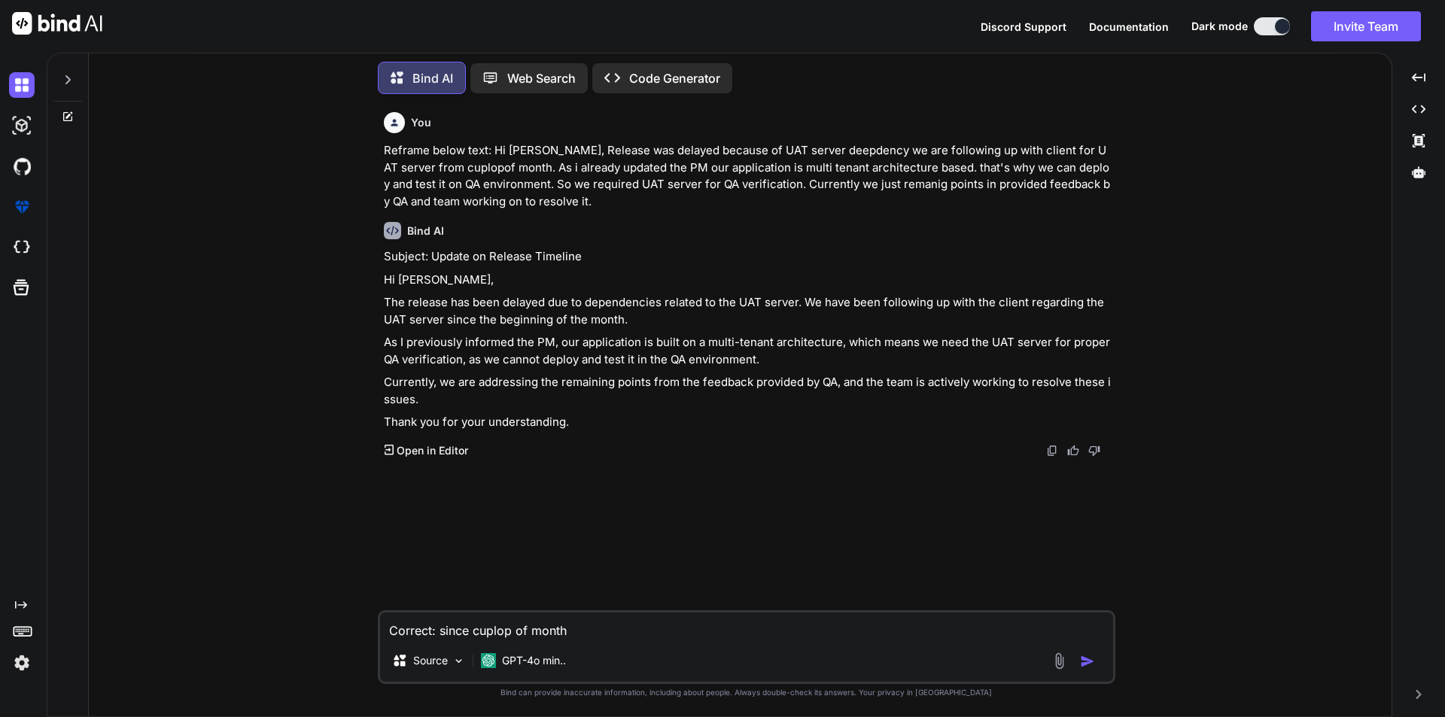
click at [1086, 659] on img "button" at bounding box center [1087, 661] width 15 height 15
type textarea "x"
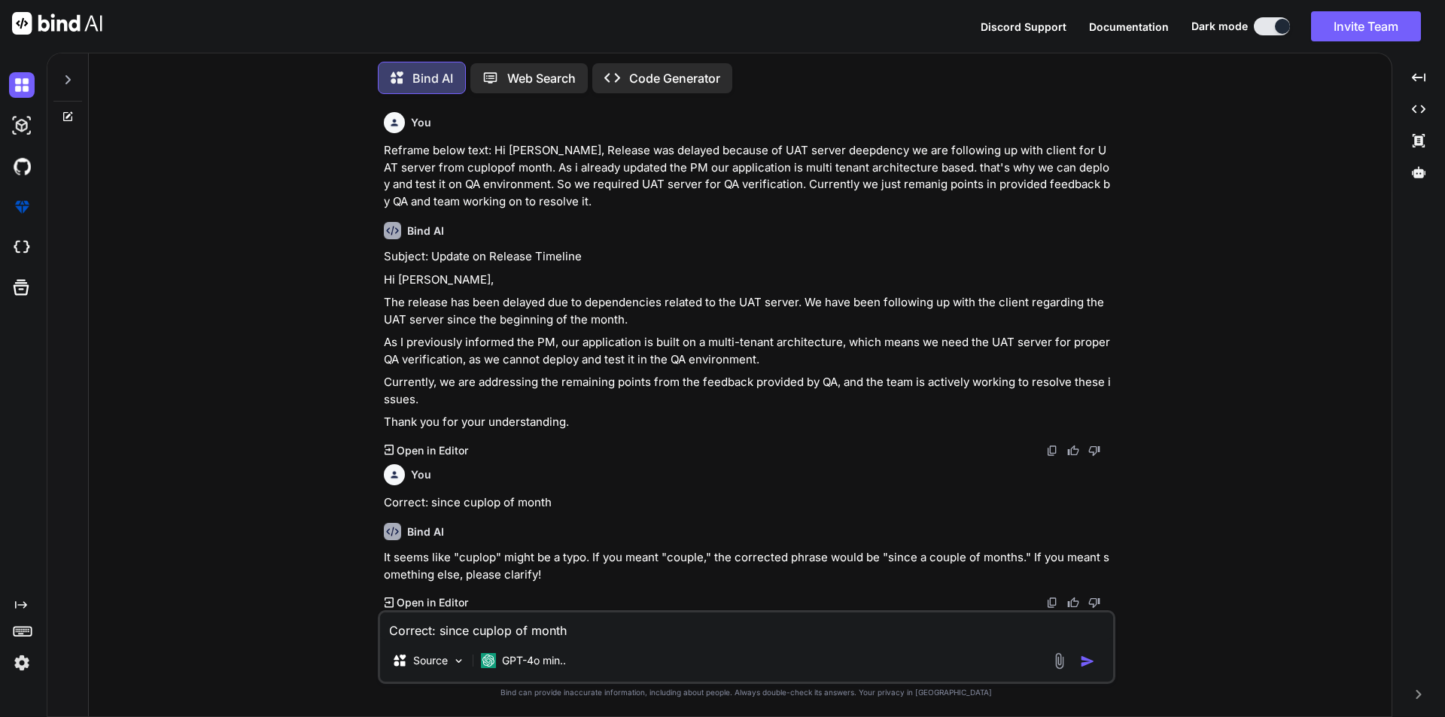
scroll to position [0, 0]
